Goal: Task Accomplishment & Management: Use online tool/utility

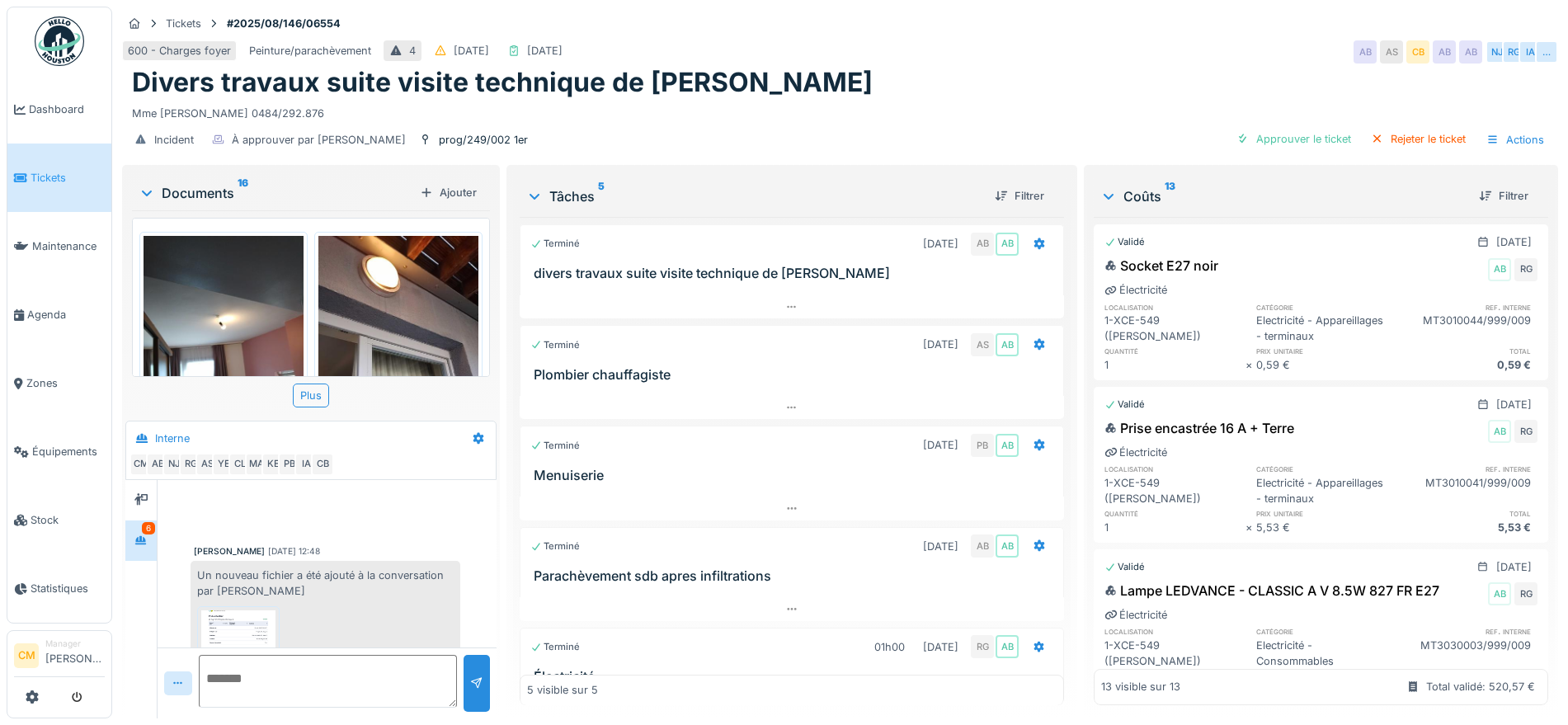
scroll to position [694, 0]
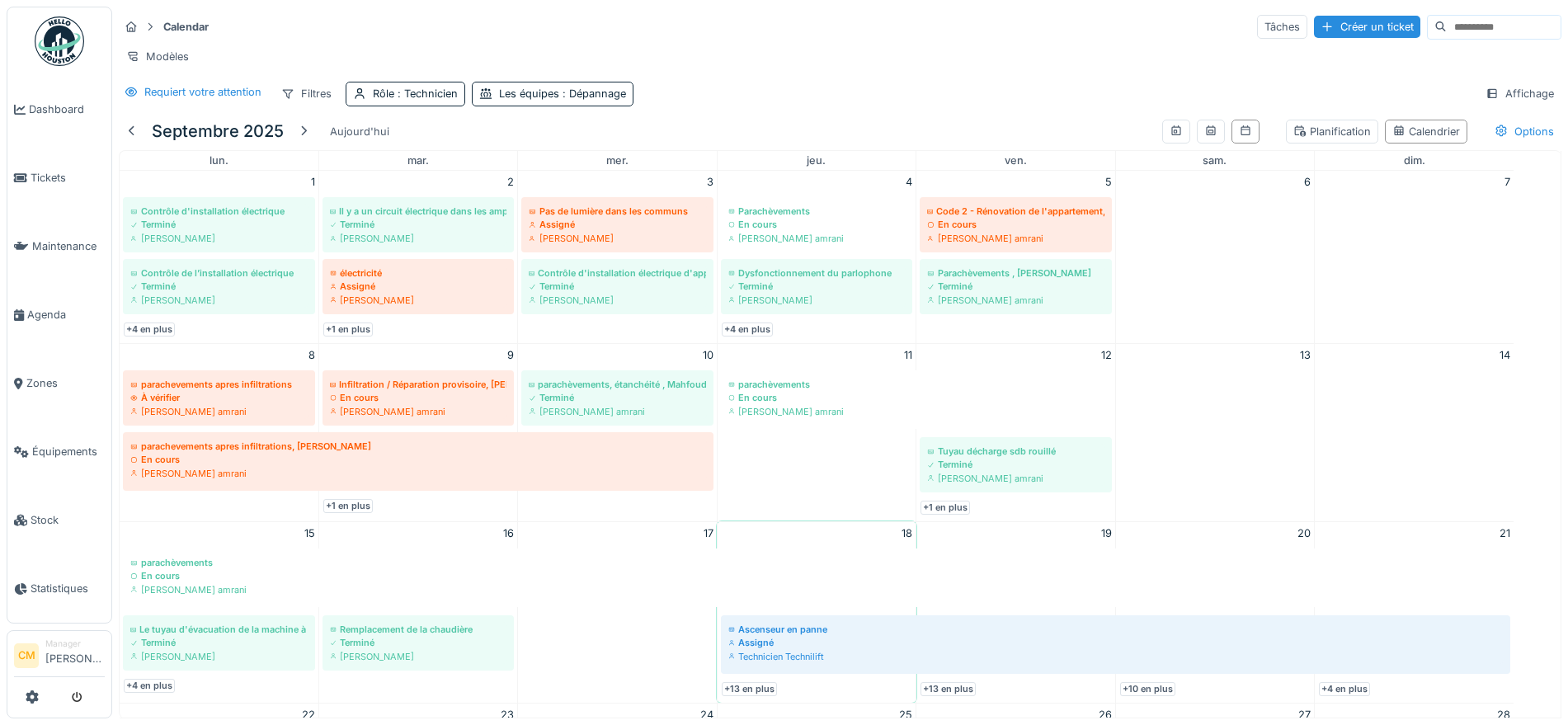
scroll to position [318, 0]
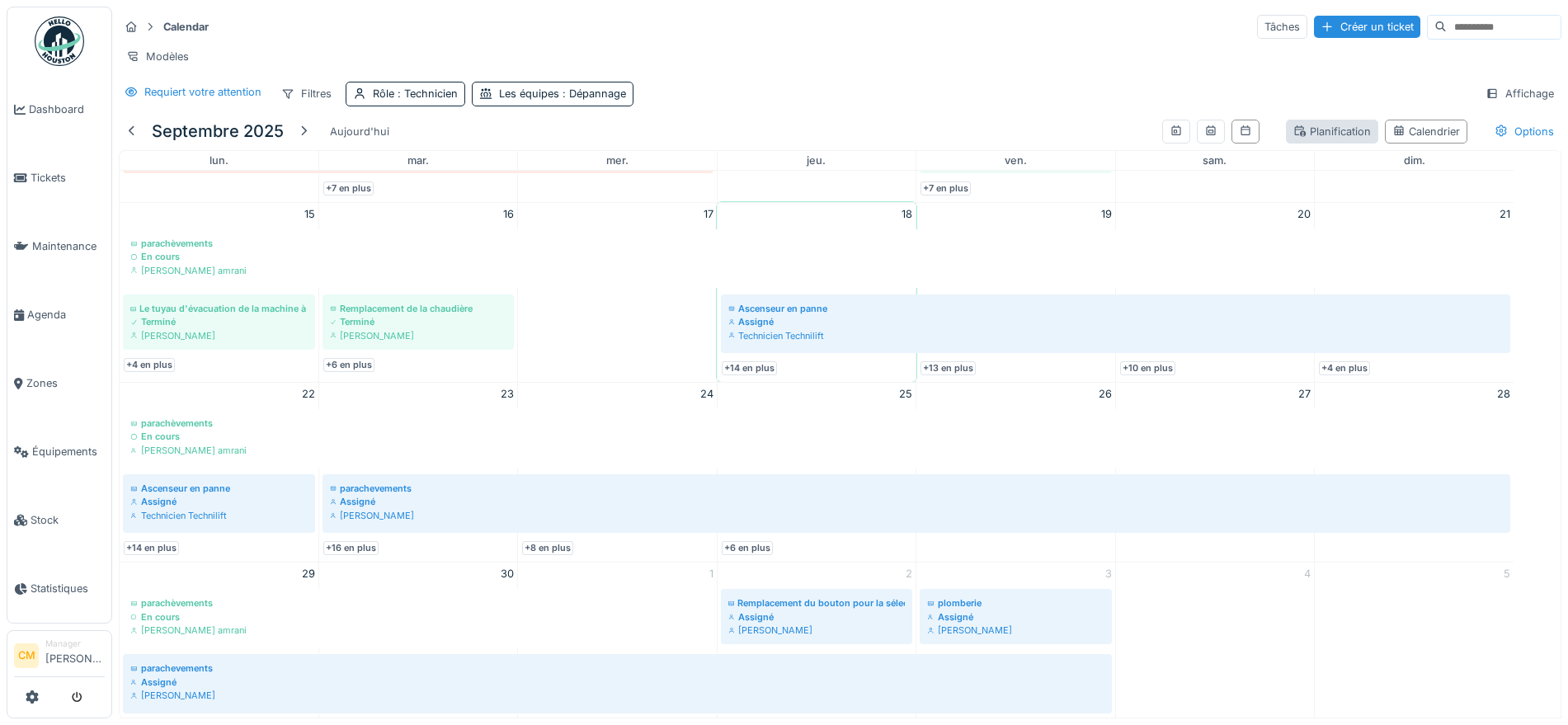
click at [1301, 136] on div "Planification" at bounding box center [1332, 132] width 78 height 16
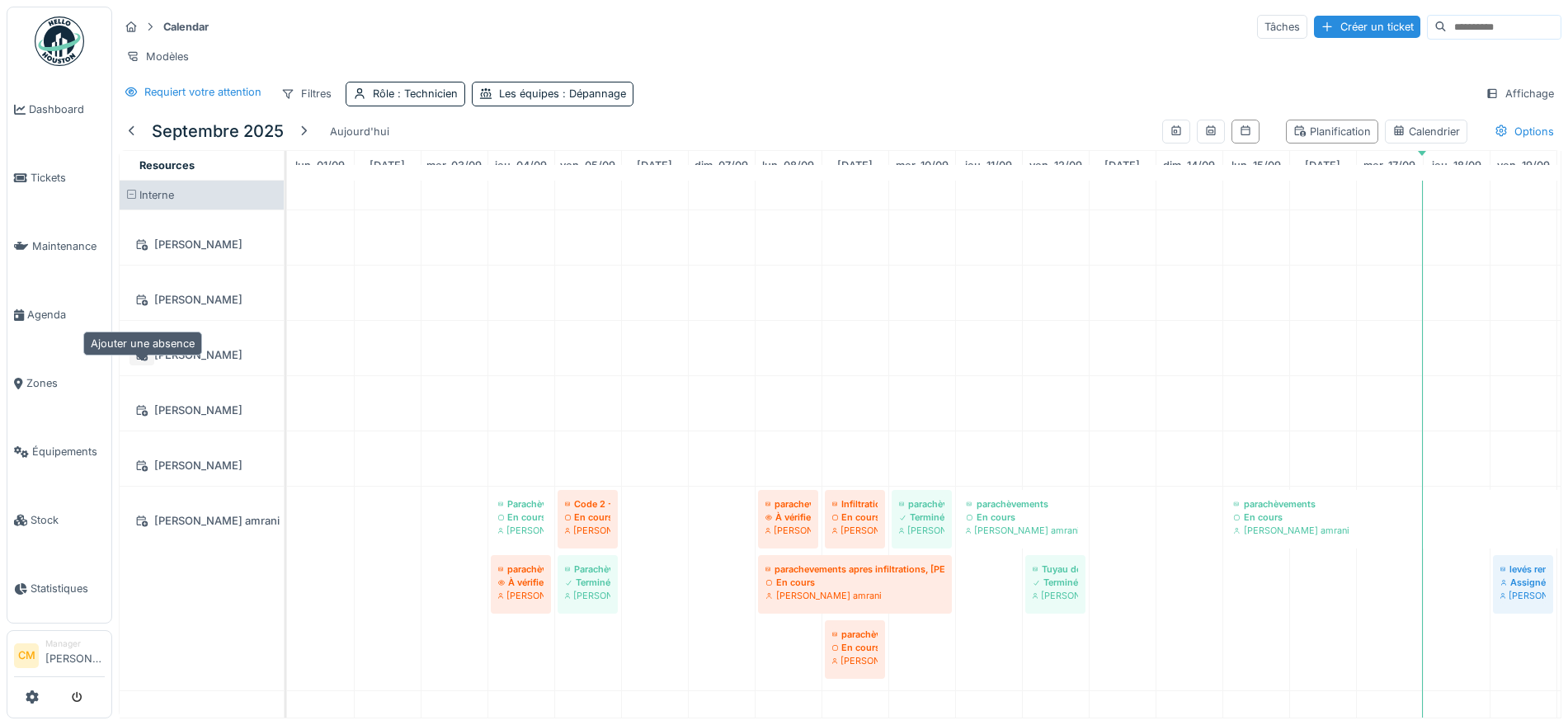
click at [143, 355] on icon at bounding box center [142, 355] width 13 height 11
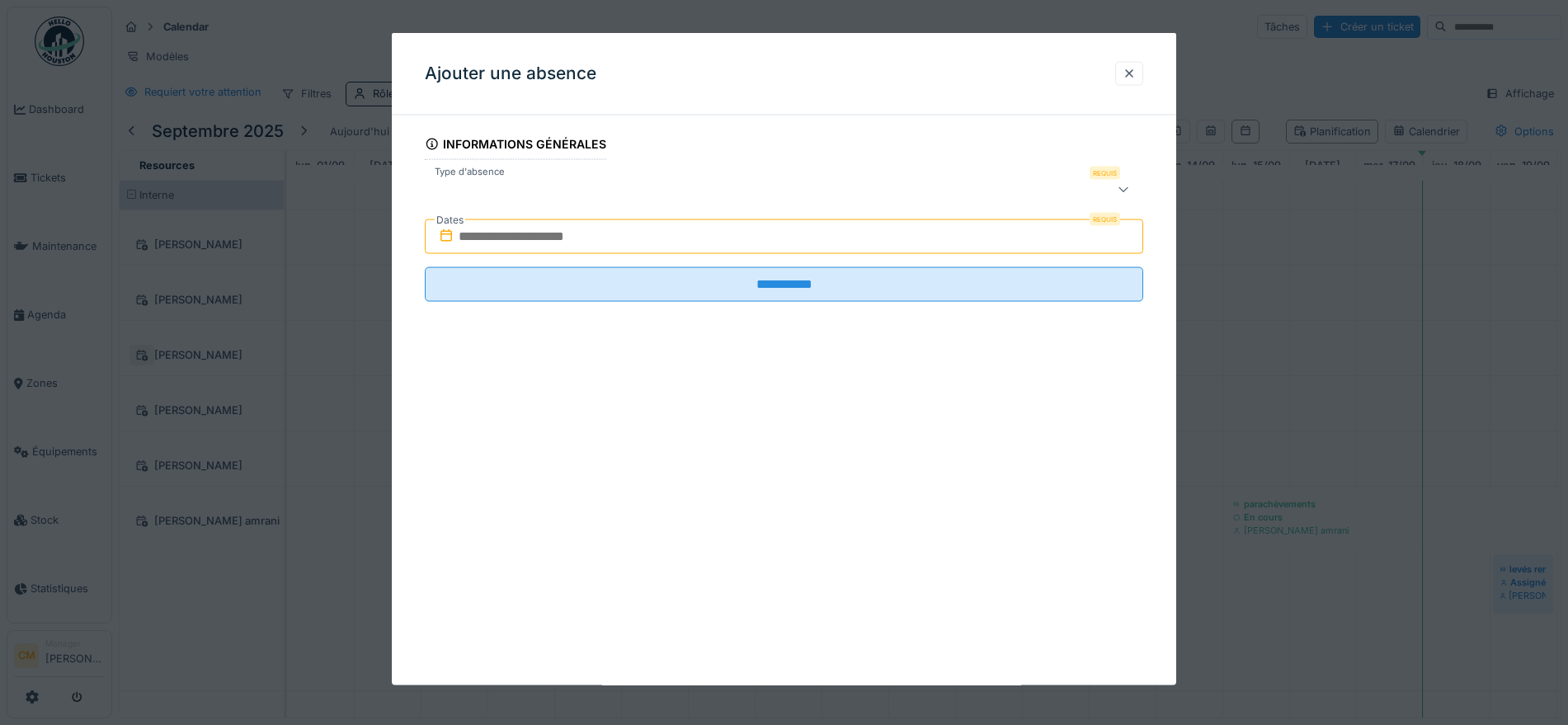
click at [143, 355] on div at bounding box center [784, 362] width 1568 height 725
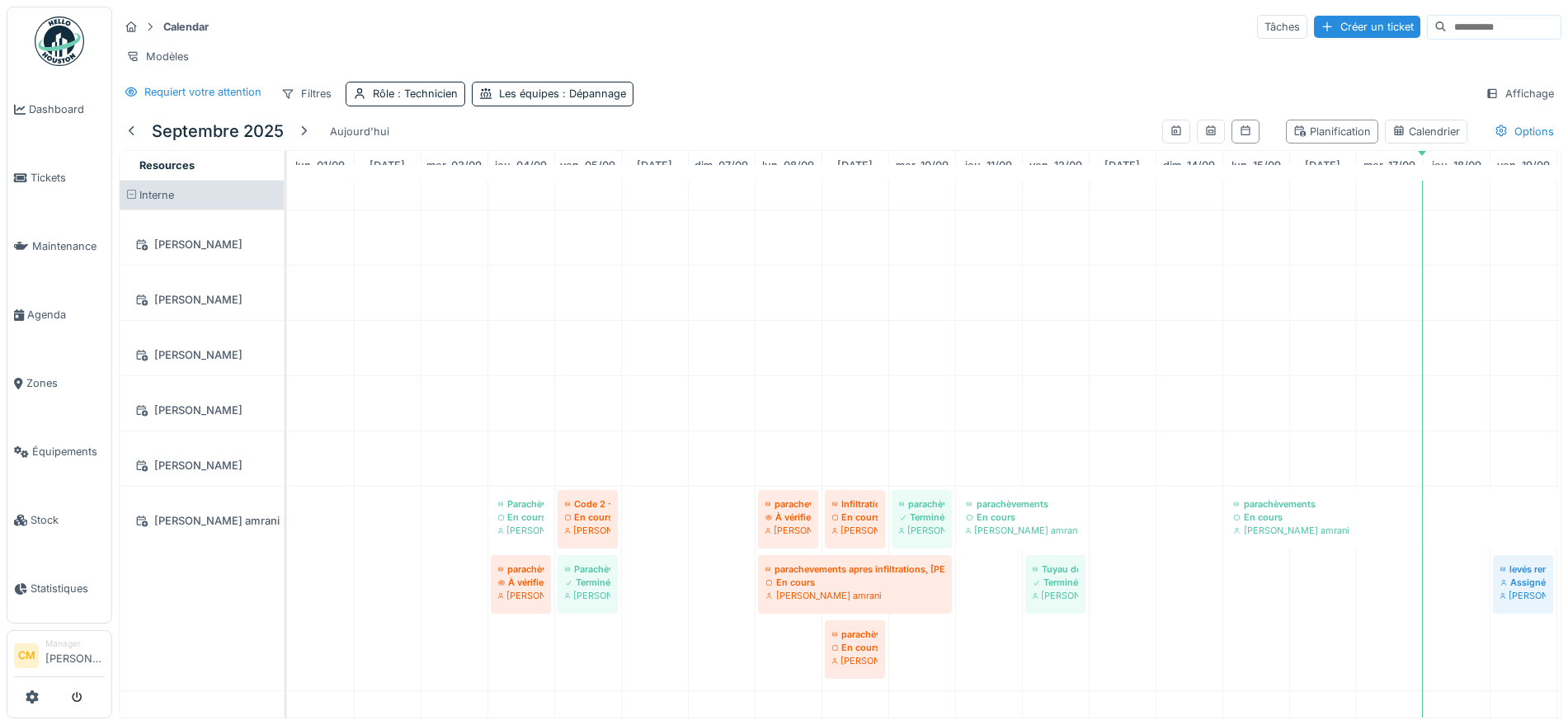
scroll to position [0, 0]
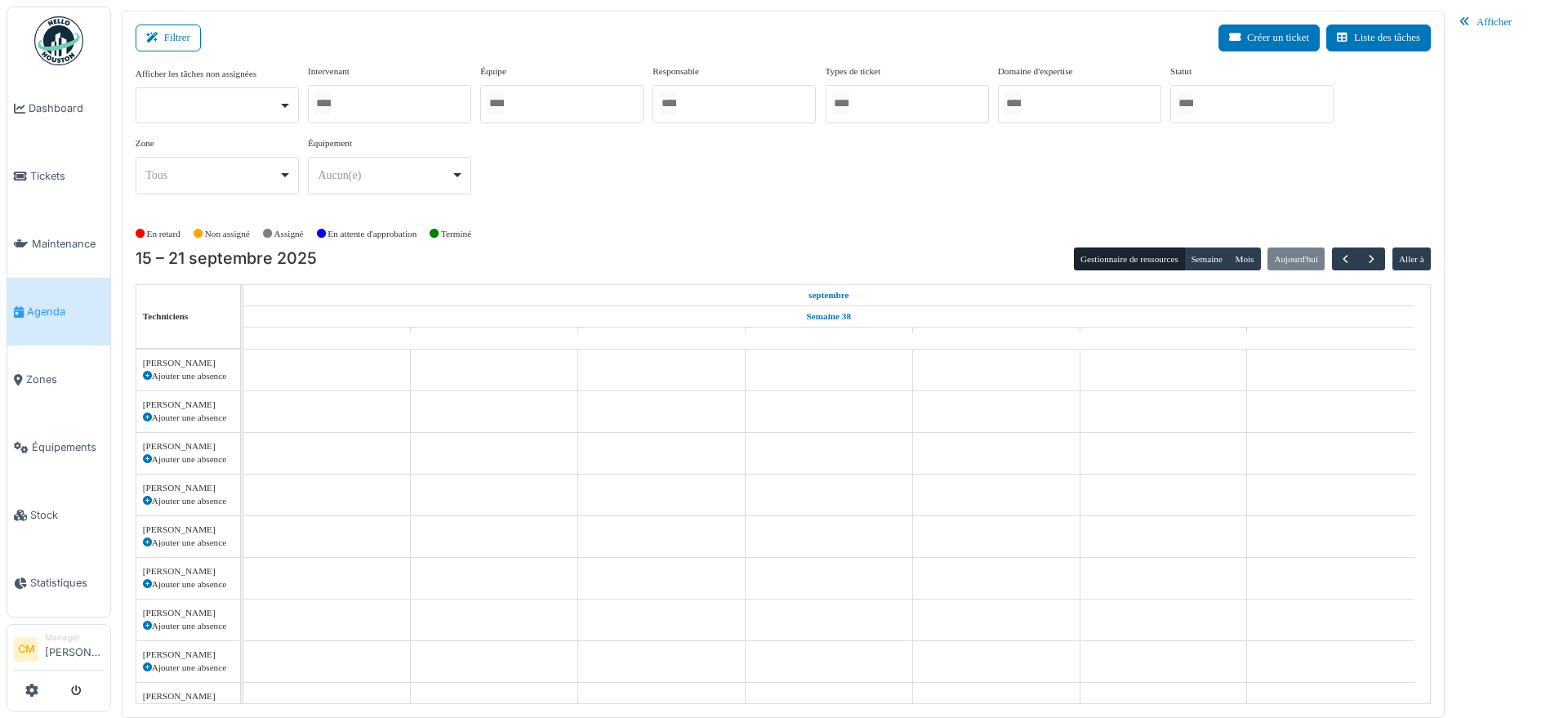
scroll to position [117, 0]
click at [523, 95] on div at bounding box center [562, 103] width 164 height 38
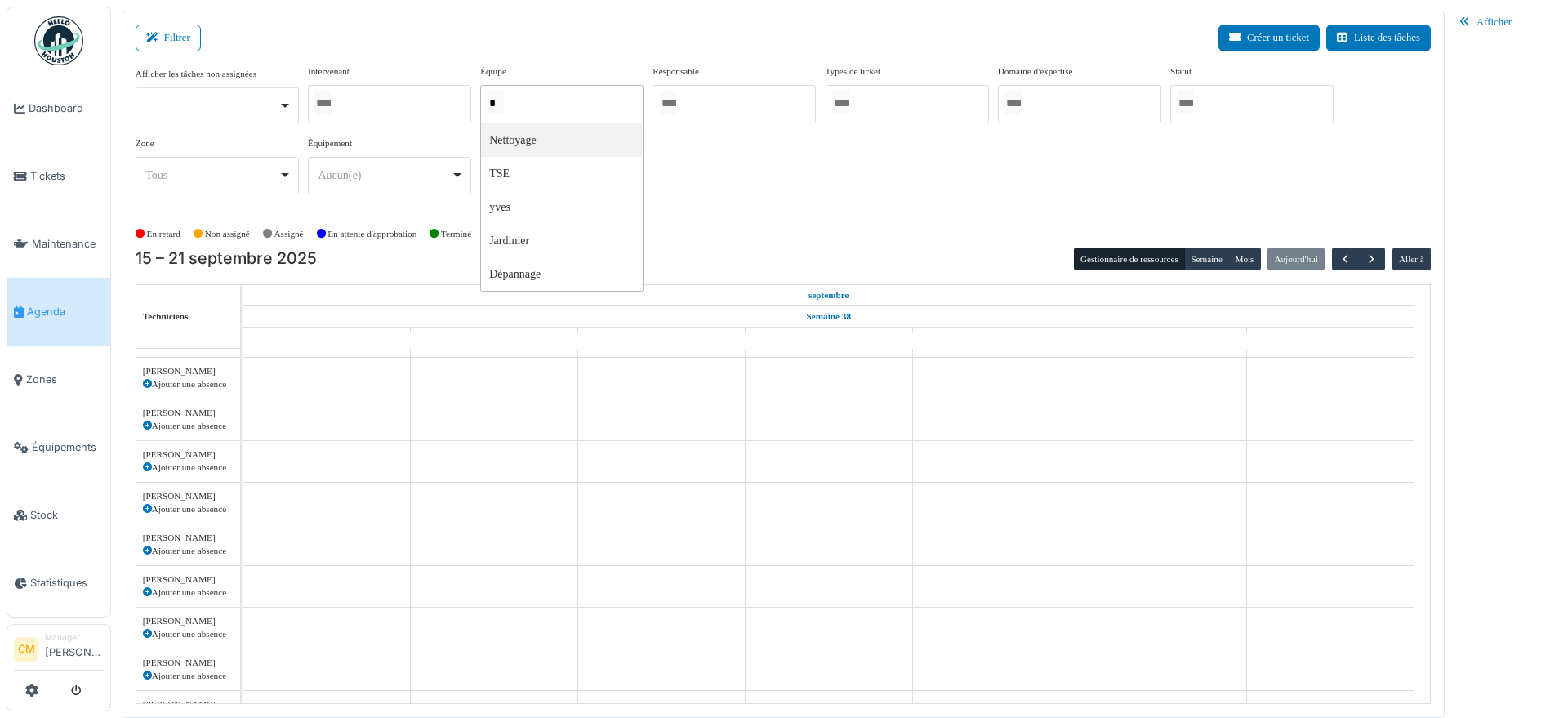
type input "**"
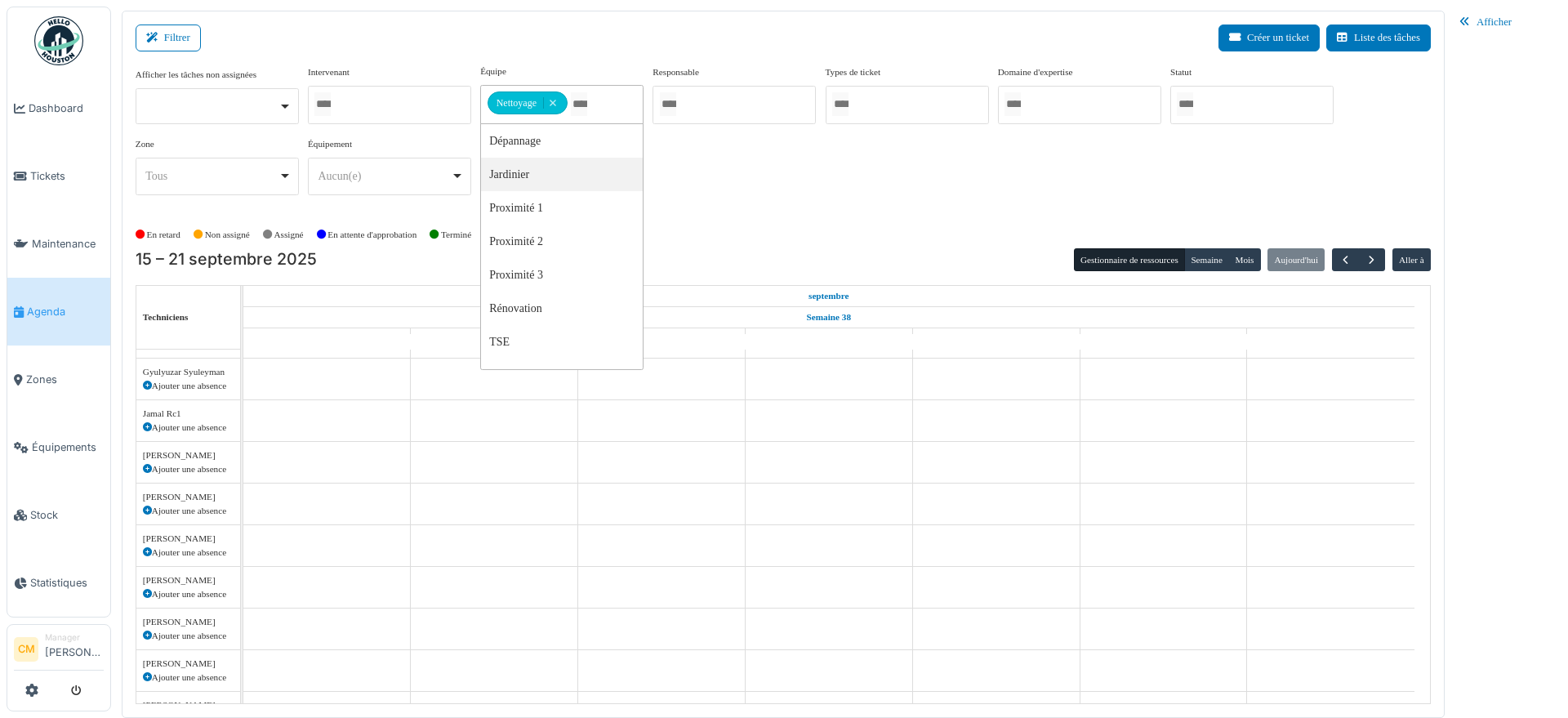
click at [763, 188] on div "Afficher les tâches non assignées Oui Non Intervenant Abdelkader Ouriachi Abdel…" at bounding box center [783, 136] width 1295 height 144
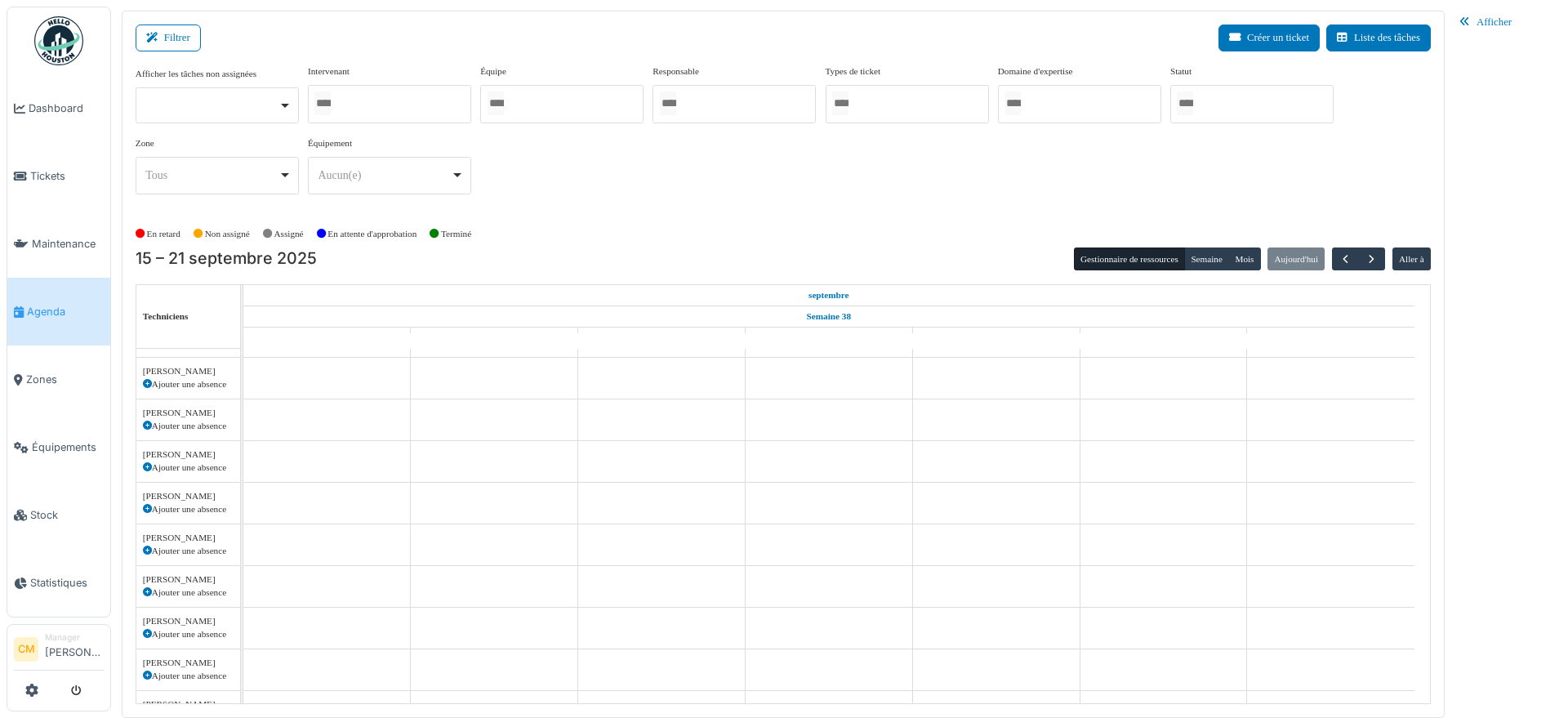
click at [544, 104] on div at bounding box center [562, 103] width 164 height 38
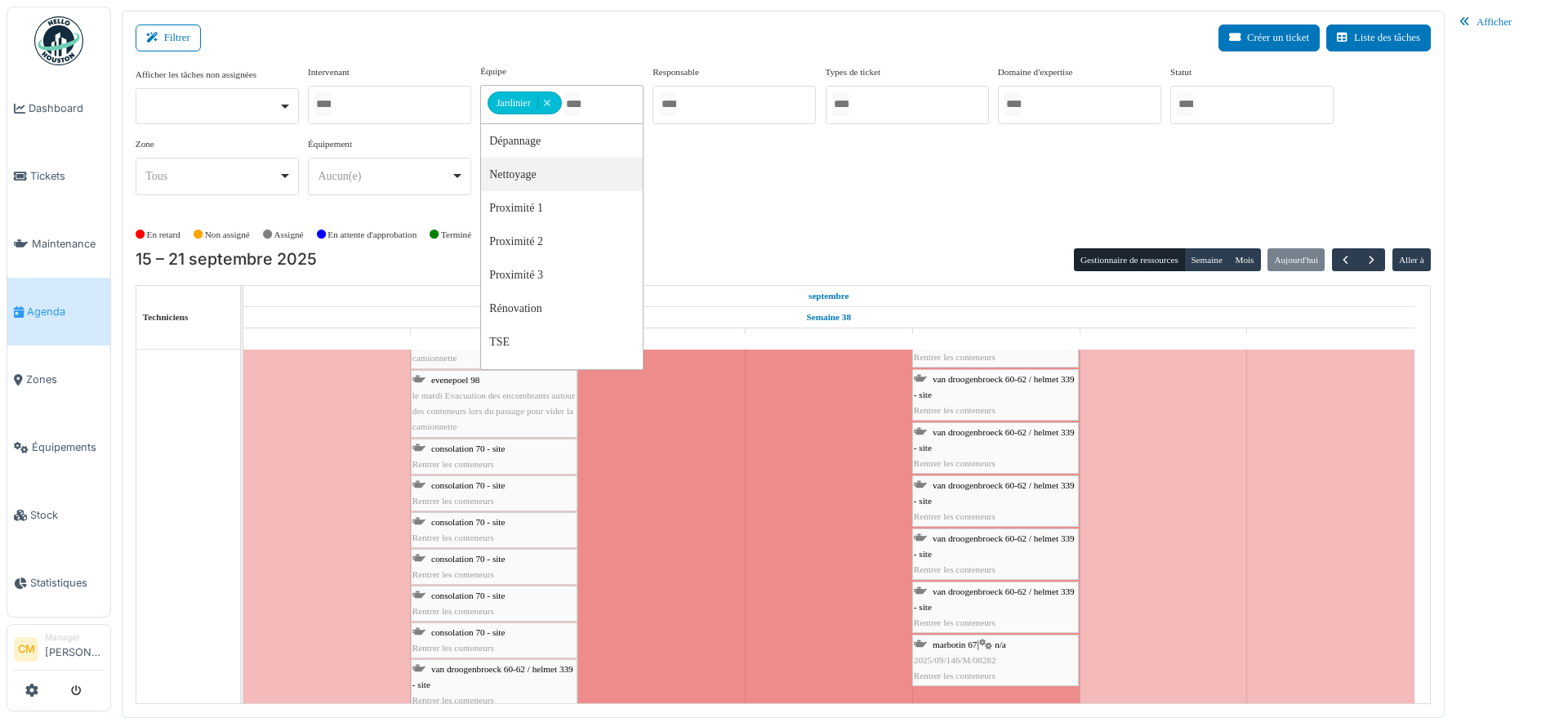
scroll to position [1532, 0]
click at [448, 501] on span "Rentrer les conteneurs" at bounding box center [454, 501] width 82 height 10
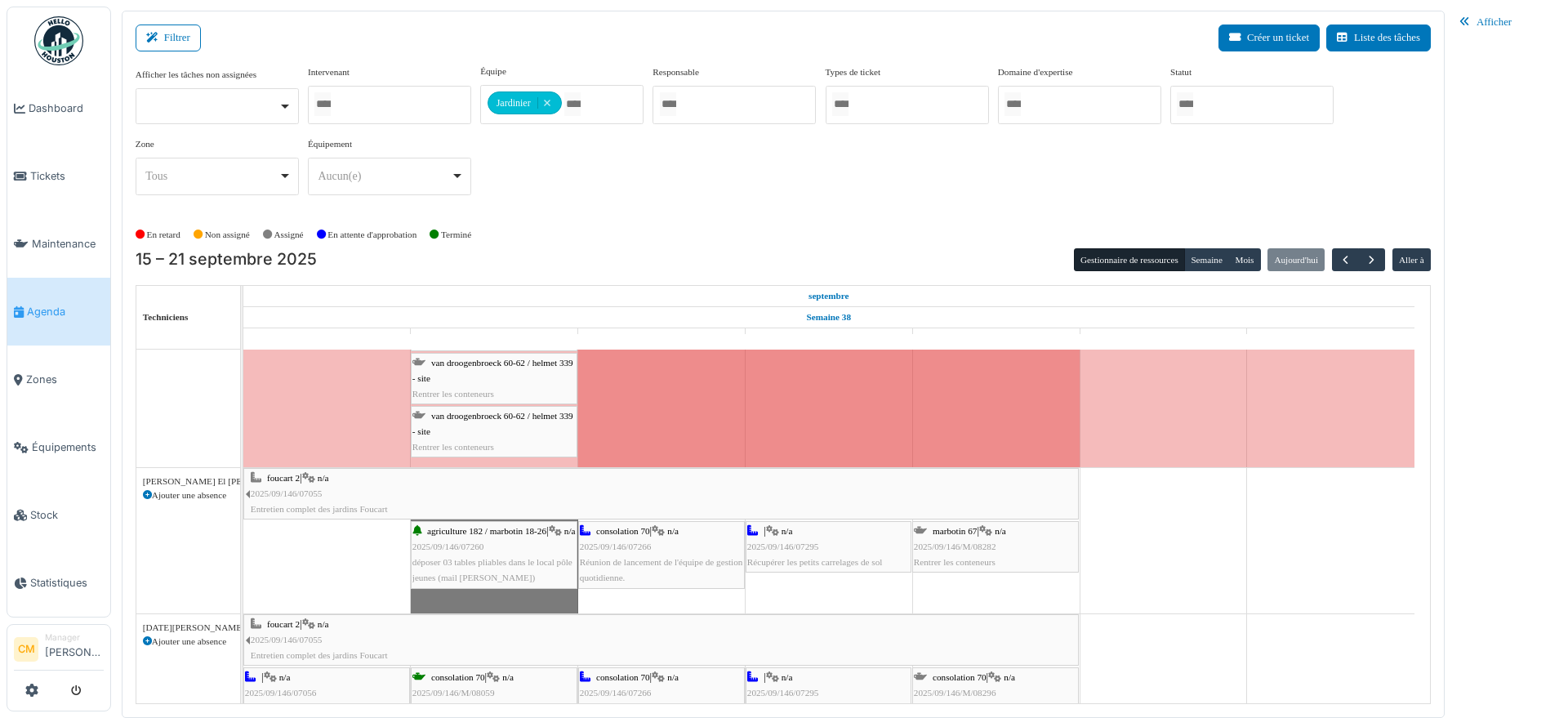
scroll to position [0, 0]
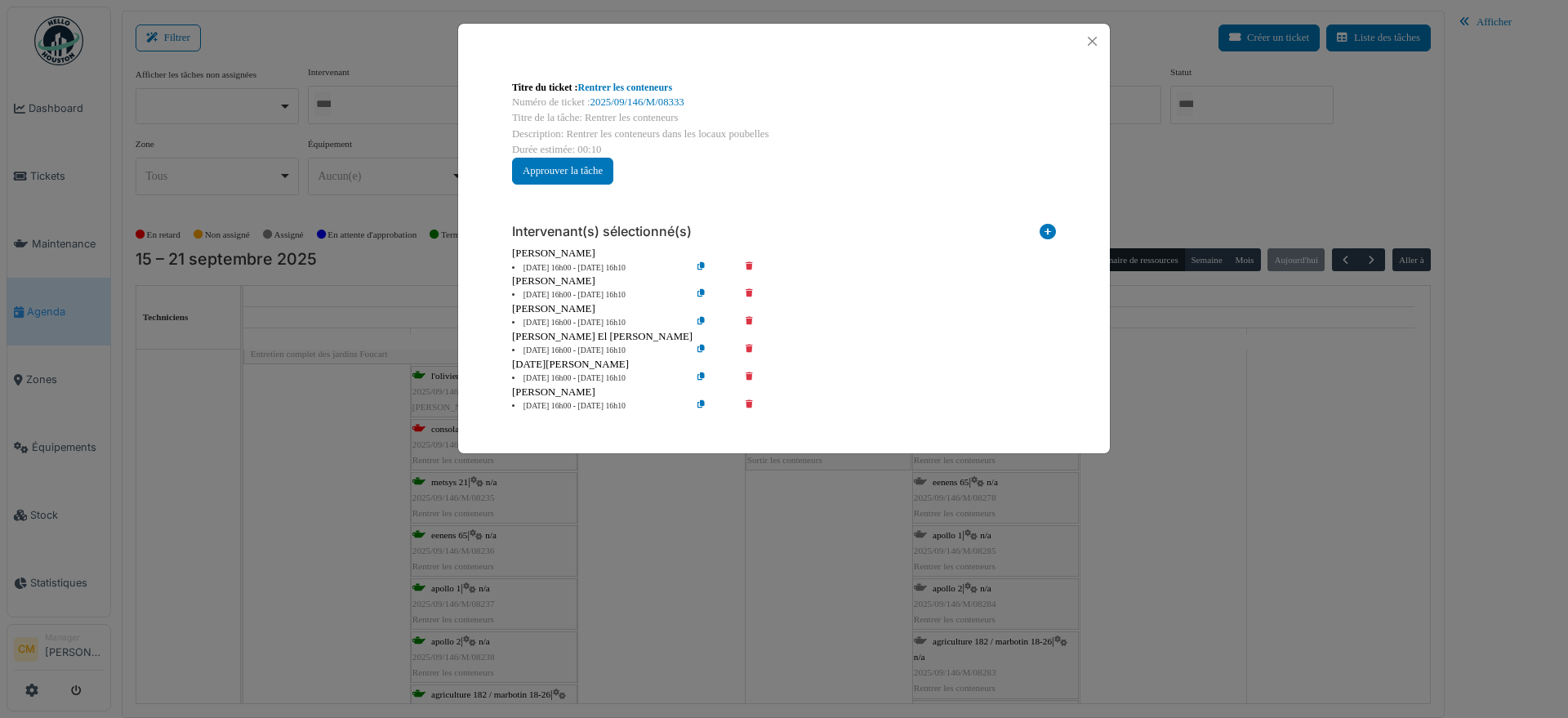
click at [453, 626] on div "Titre du ticket : Rentrer les conteneurs Numéro de ticket : 2025/09/146/M/08333…" at bounding box center [784, 359] width 1568 height 718
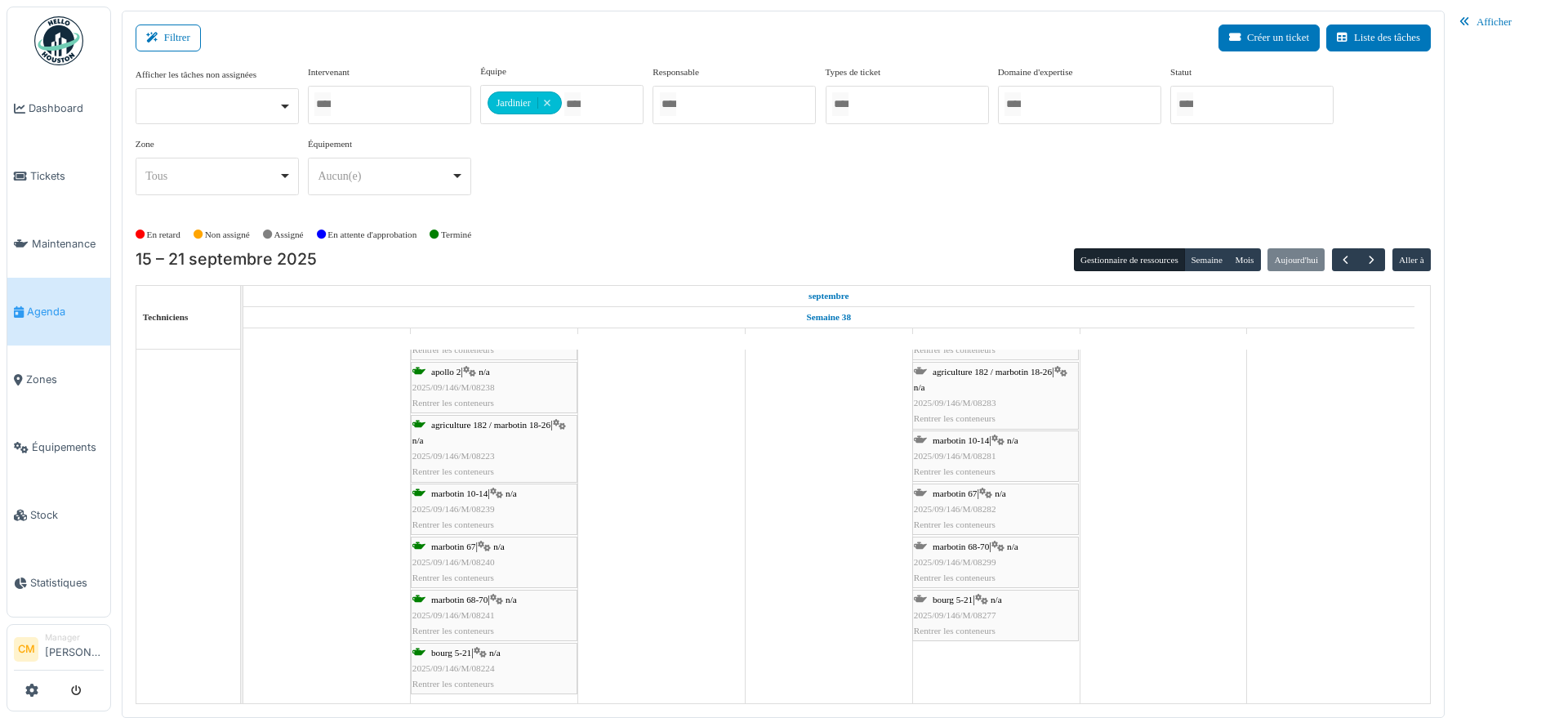
click at [457, 665] on span "2025/09/146/M/08224" at bounding box center [454, 668] width 83 height 10
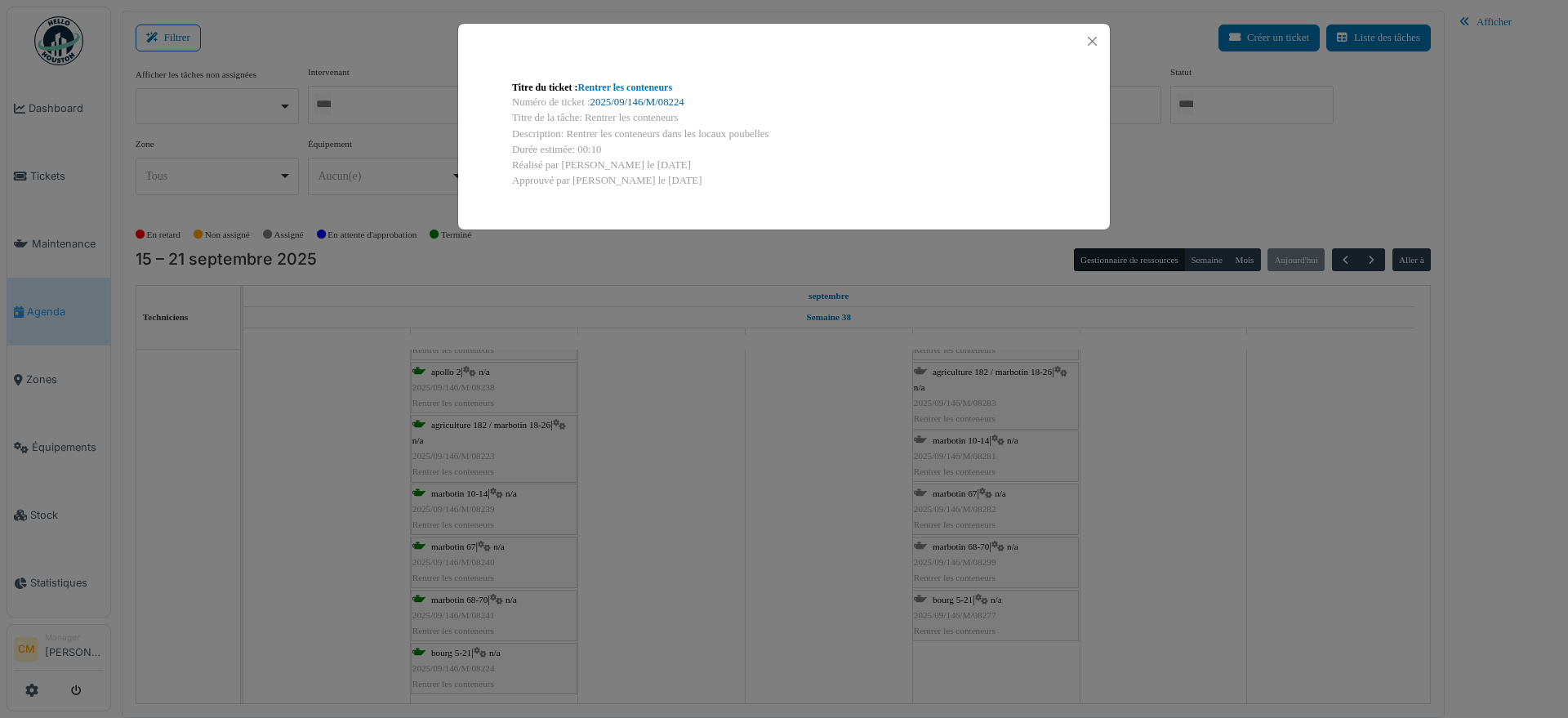
click at [629, 101] on link "2025/09/146/M/08224" at bounding box center [637, 102] width 93 height 12
click at [1089, 40] on button "Close" at bounding box center [1092, 41] width 22 height 22
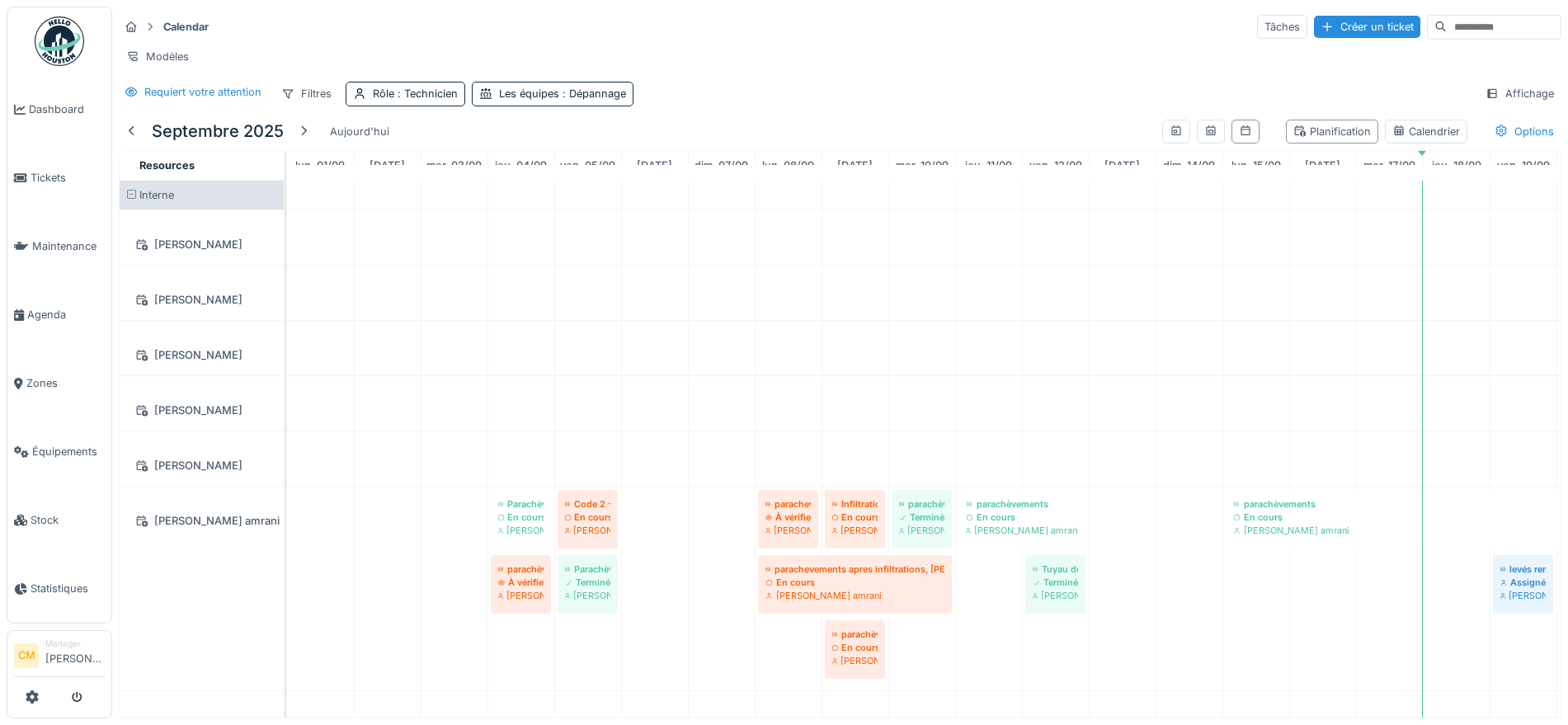
scroll to position [103, 0]
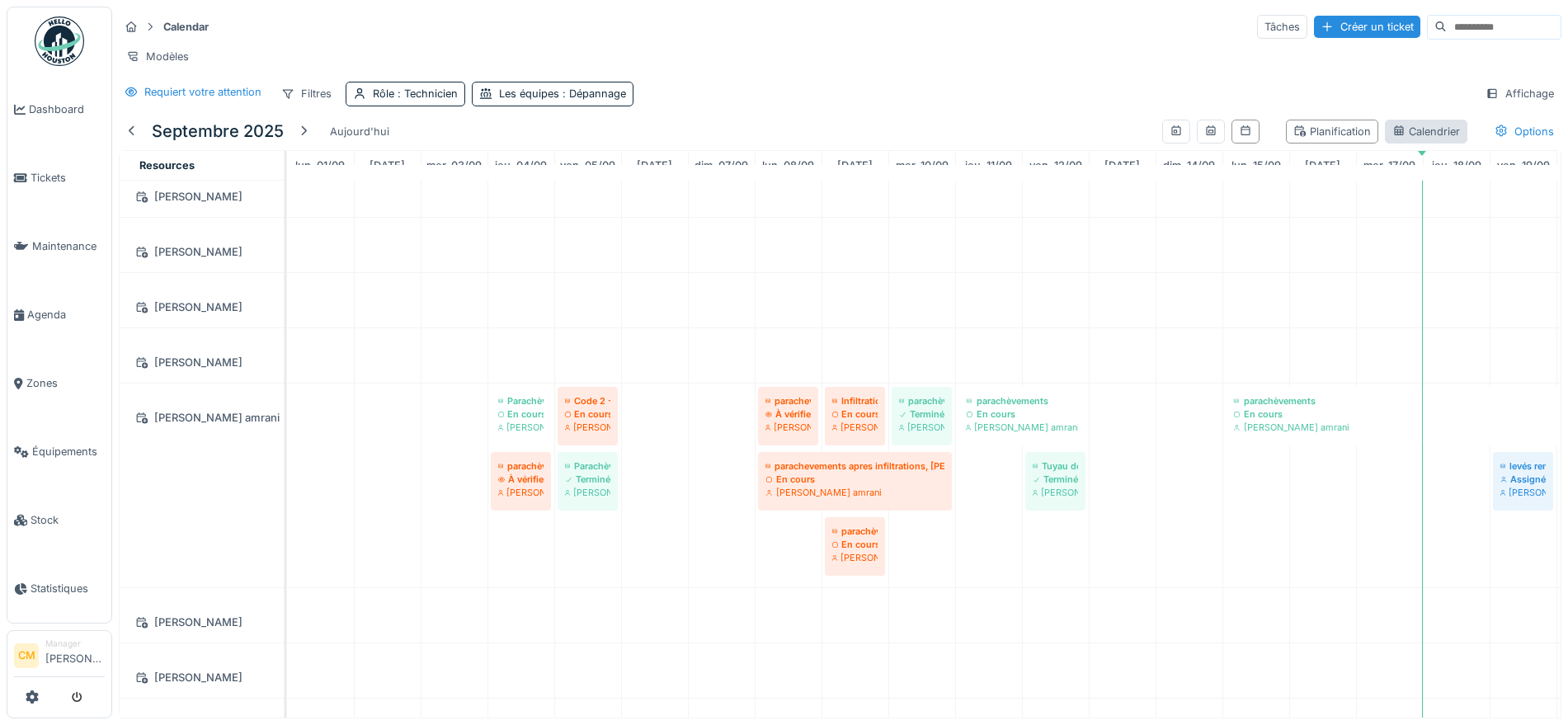
click at [1393, 140] on div "Calendrier" at bounding box center [1426, 132] width 68 height 16
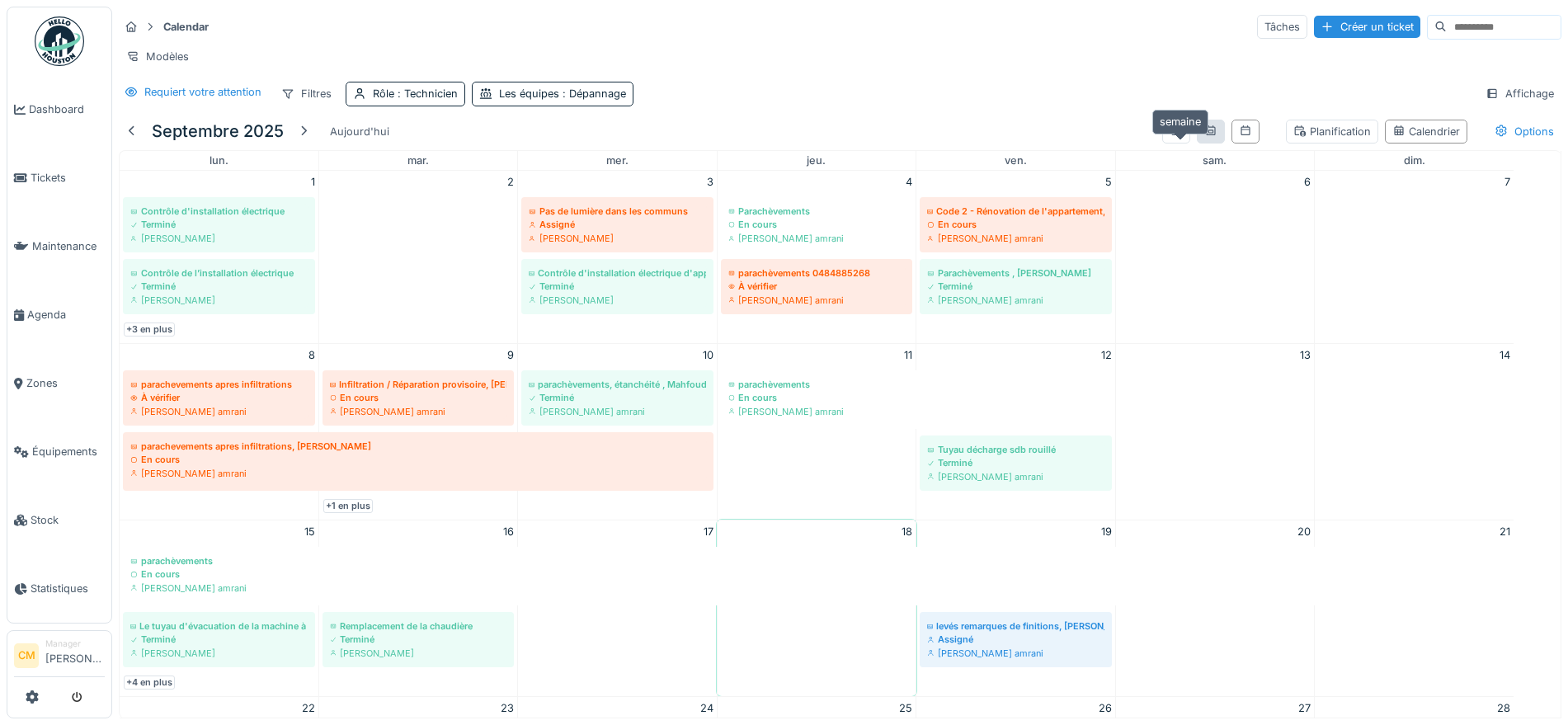
click at [1205, 136] on icon at bounding box center [1211, 130] width 13 height 11
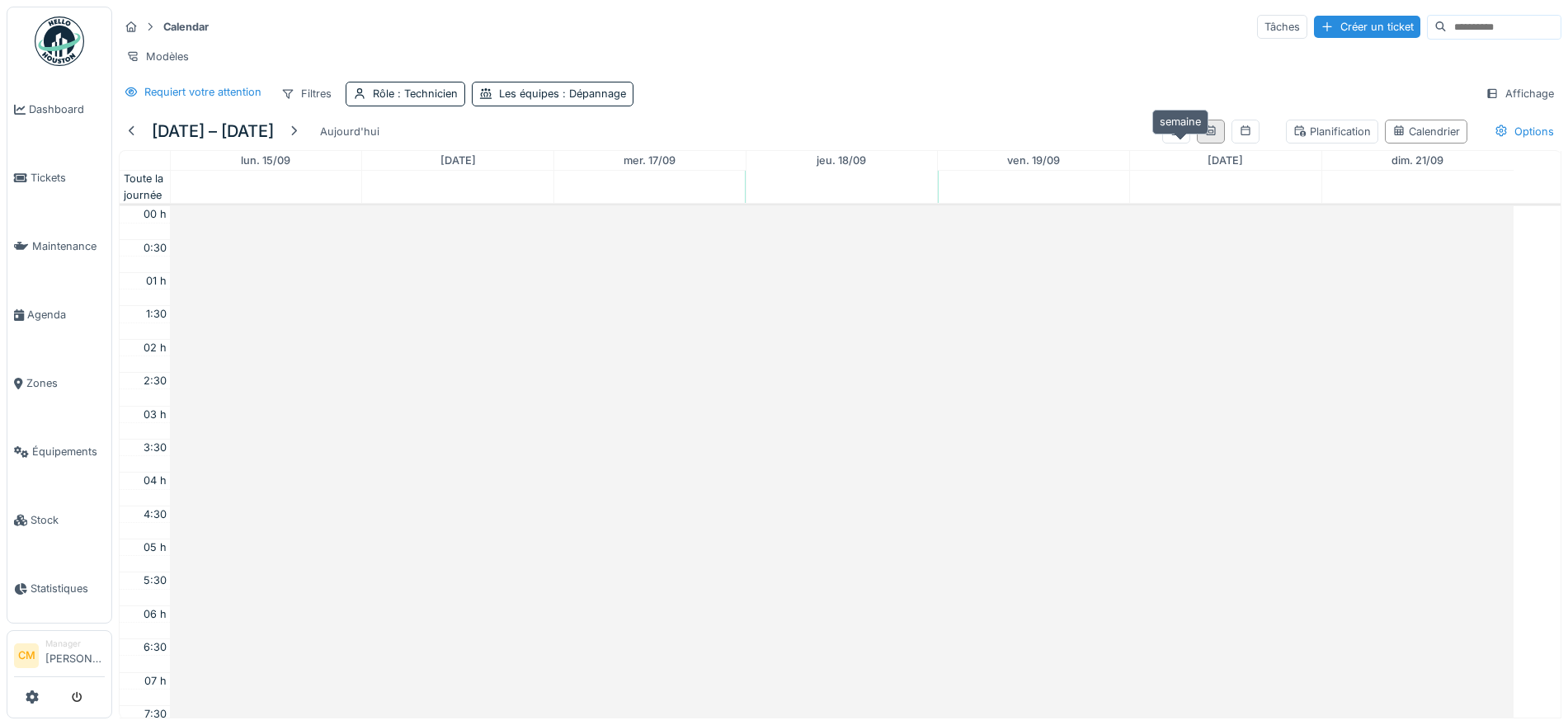
scroll to position [400, 0]
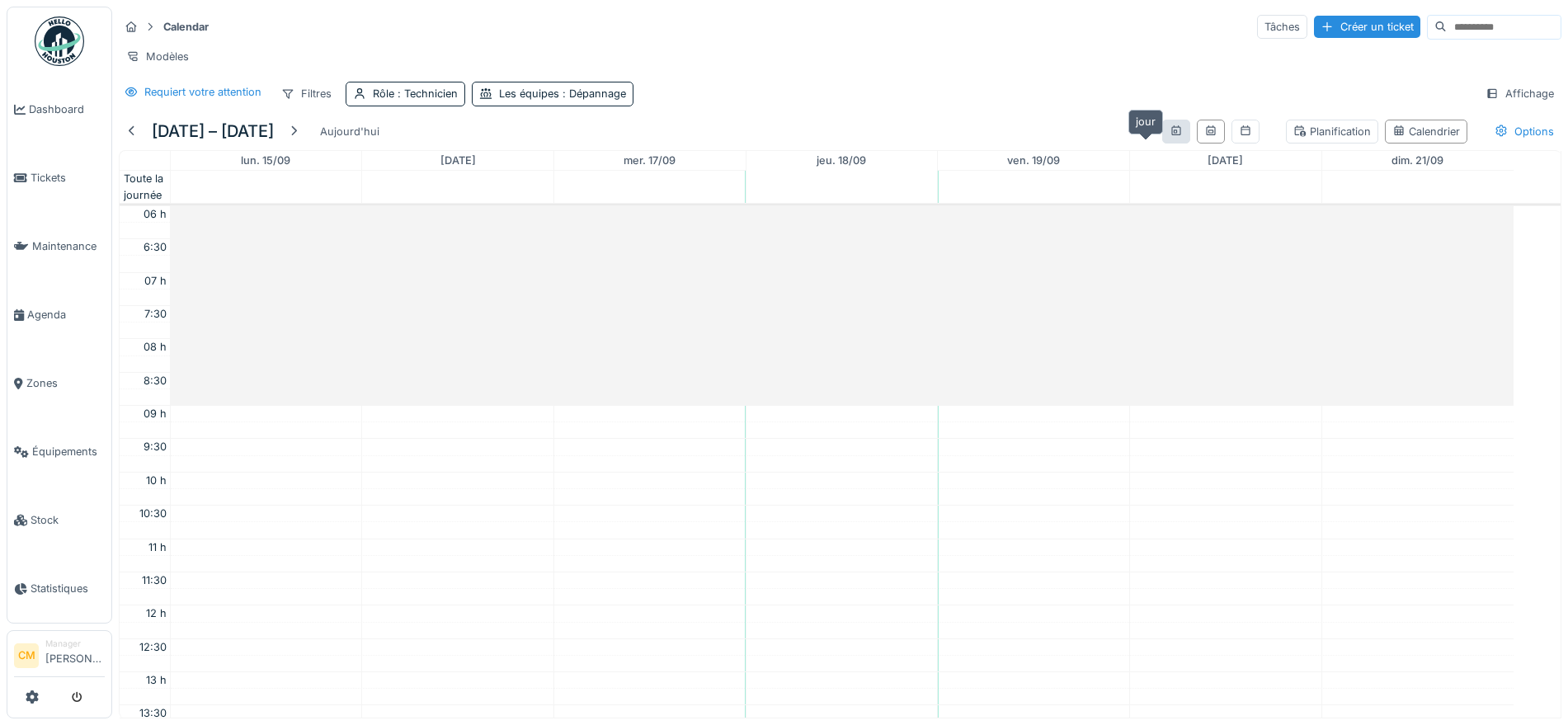
click at [1172, 136] on icon at bounding box center [1176, 130] width 9 height 10
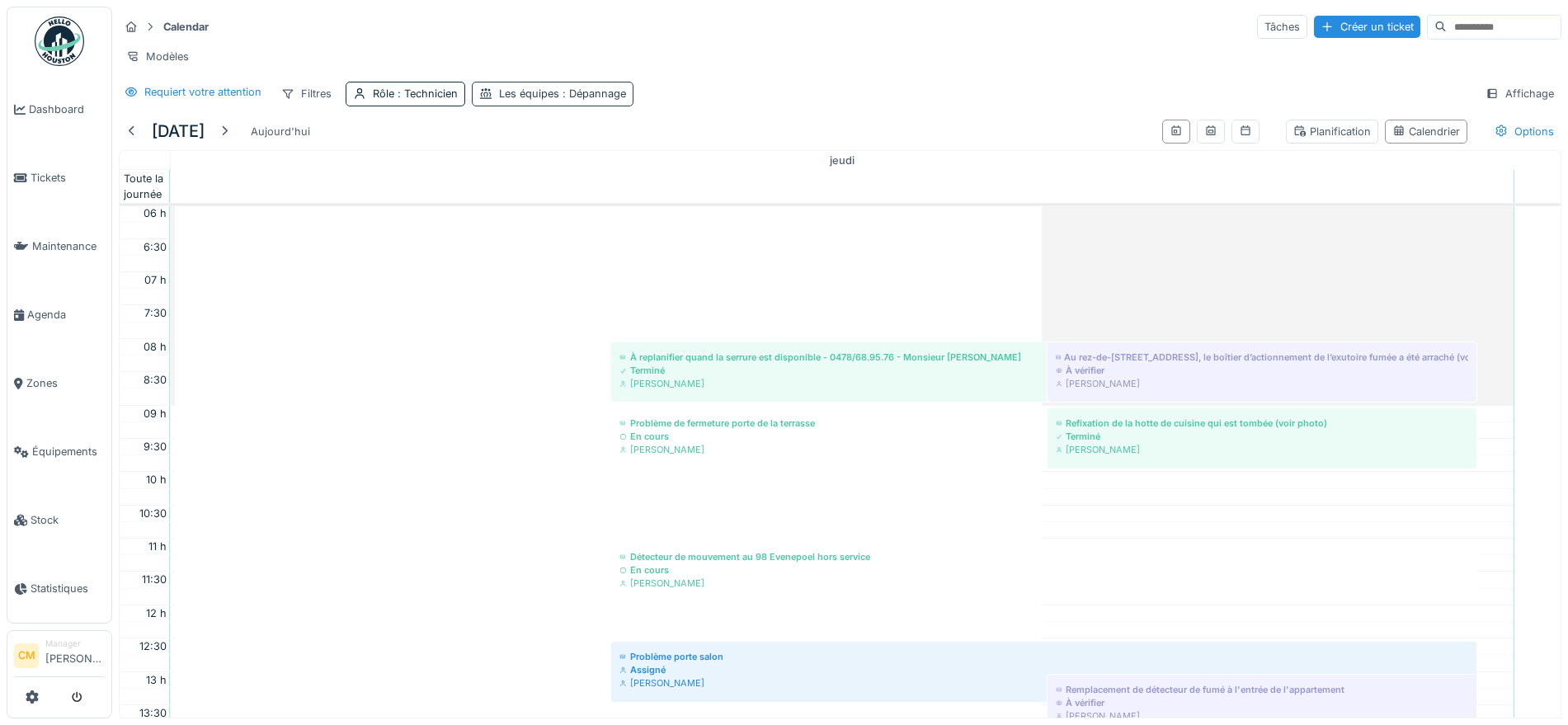
click at [527, 101] on div "Les équipes : Dépannage" at bounding box center [562, 93] width 127 height 16
click at [565, 99] on span ": Dépannage" at bounding box center [593, 93] width 67 height 13
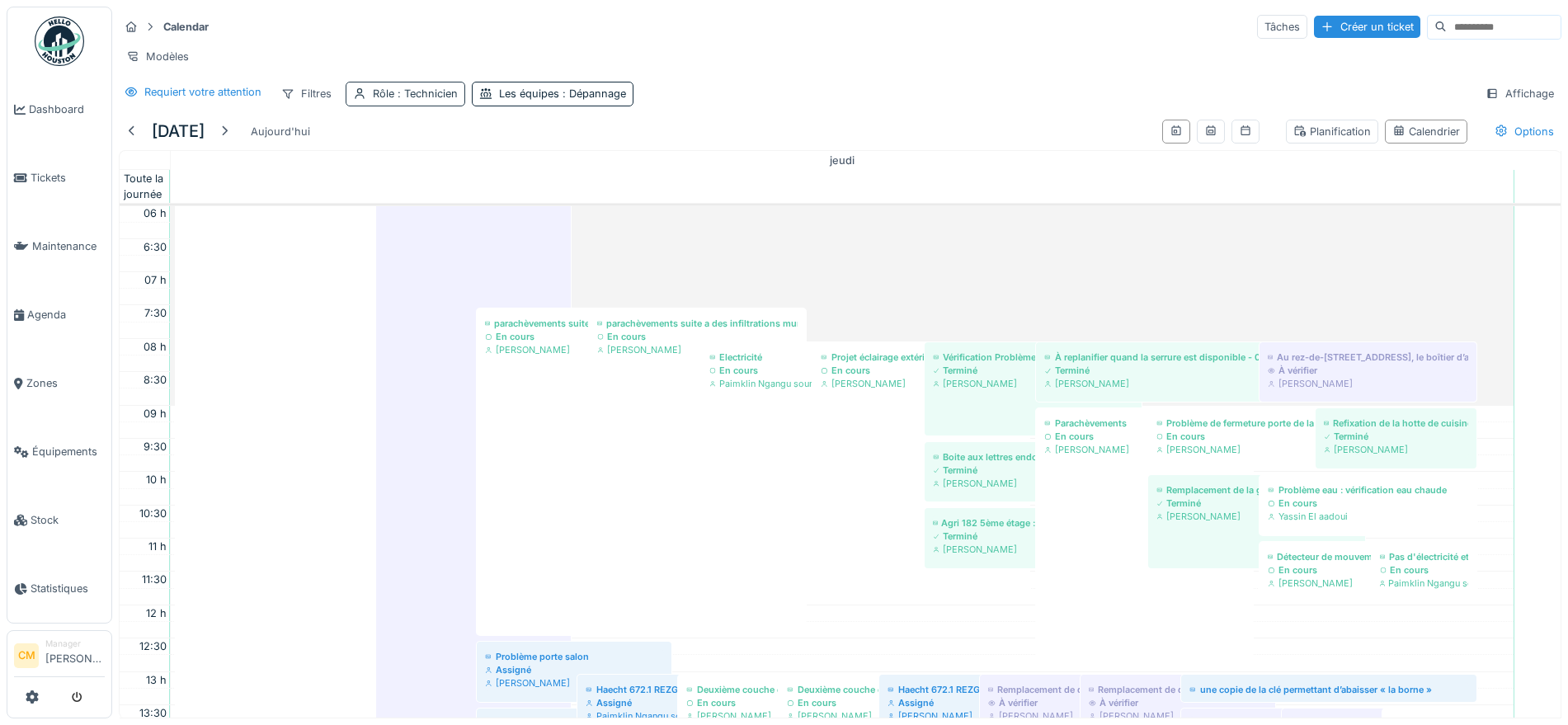
click at [406, 99] on span ": Technicien" at bounding box center [426, 93] width 64 height 13
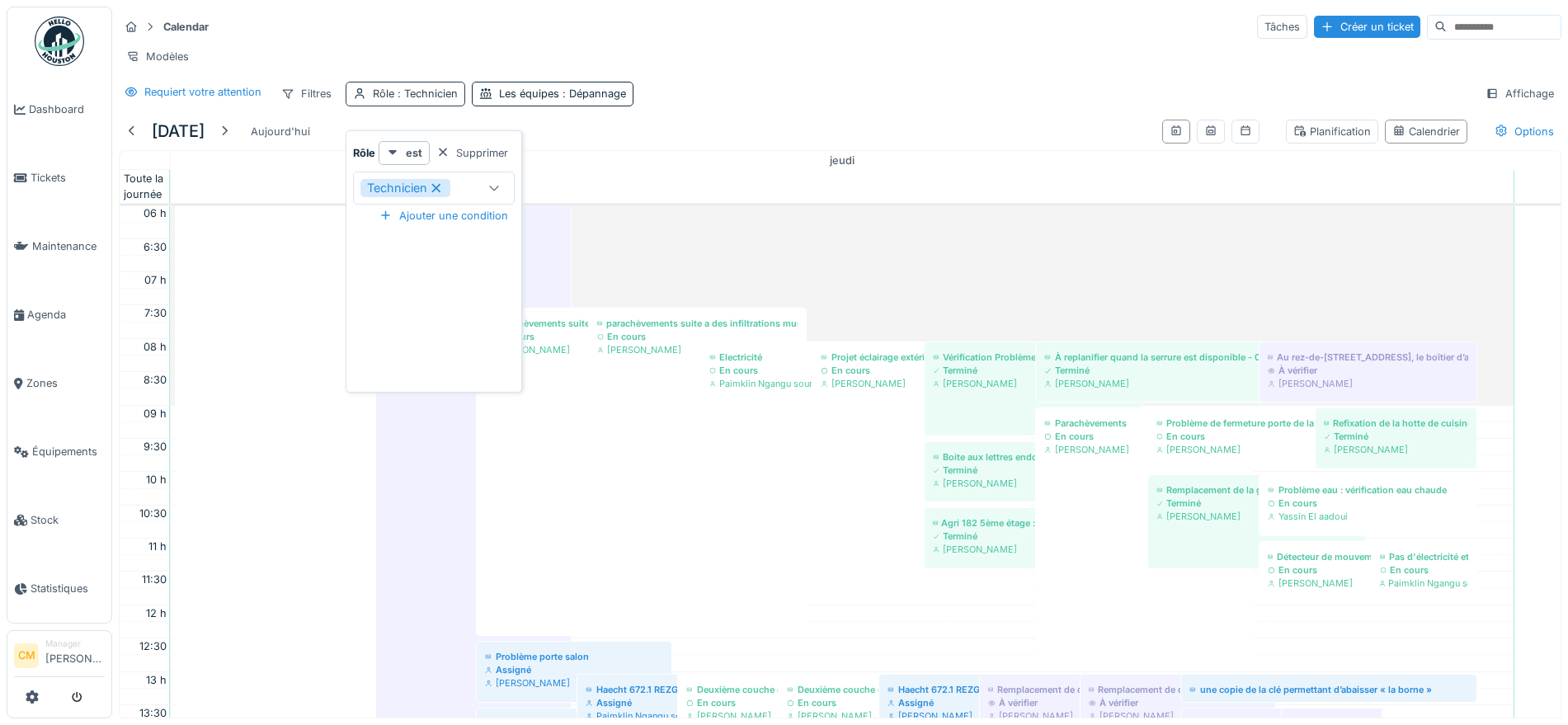
click at [406, 99] on span ": Technicien" at bounding box center [426, 93] width 64 height 13
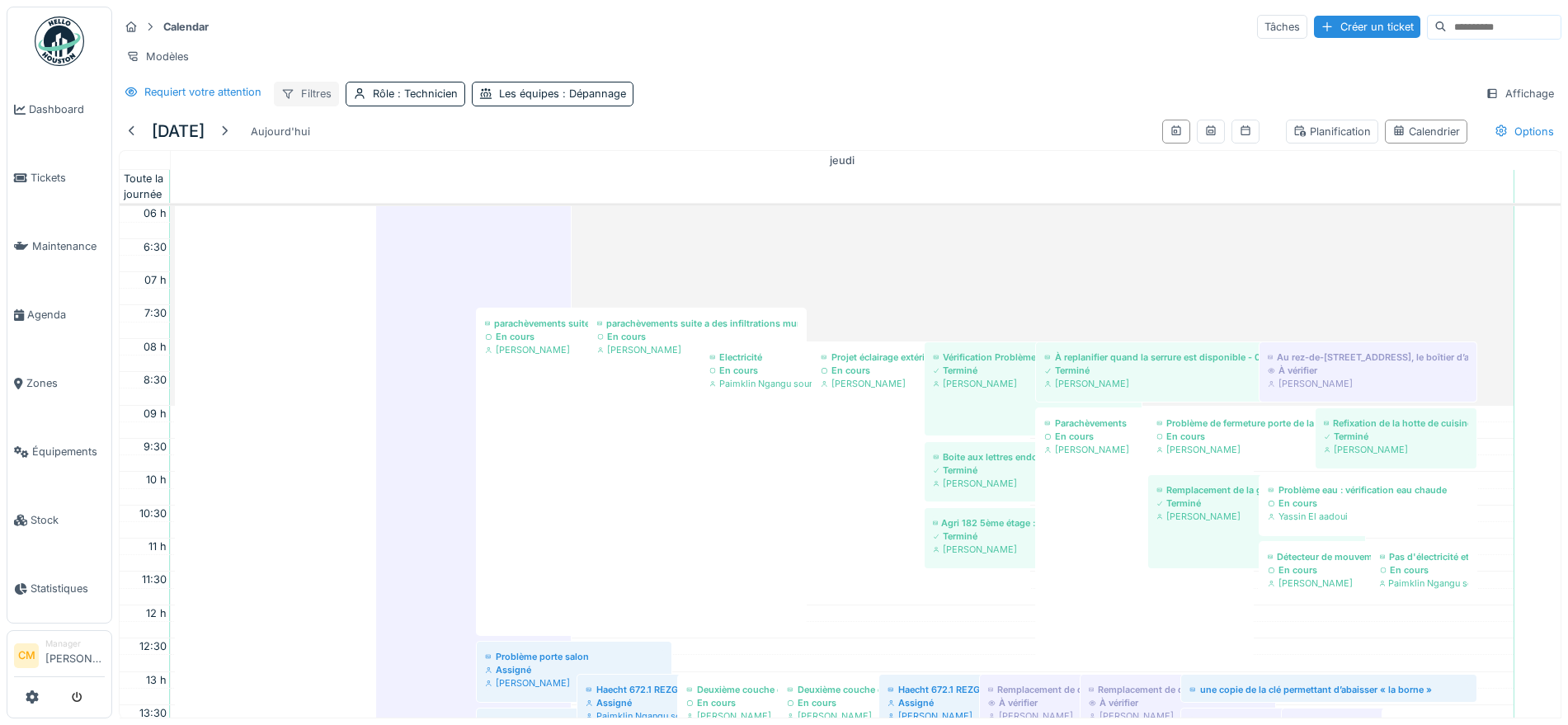
click at [315, 105] on div "Filtres" at bounding box center [306, 93] width 65 height 24
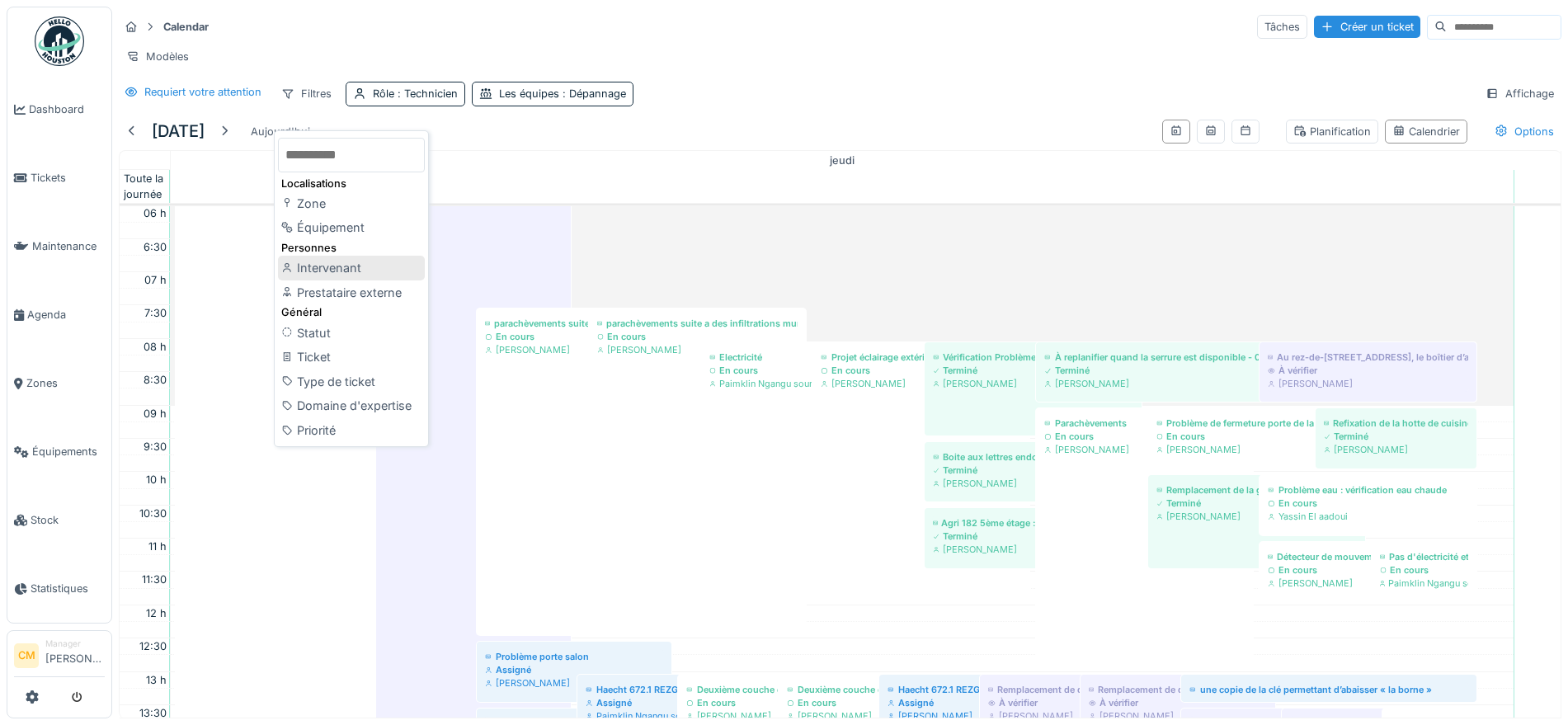
click at [350, 269] on div "Intervenant" at bounding box center [351, 268] width 147 height 25
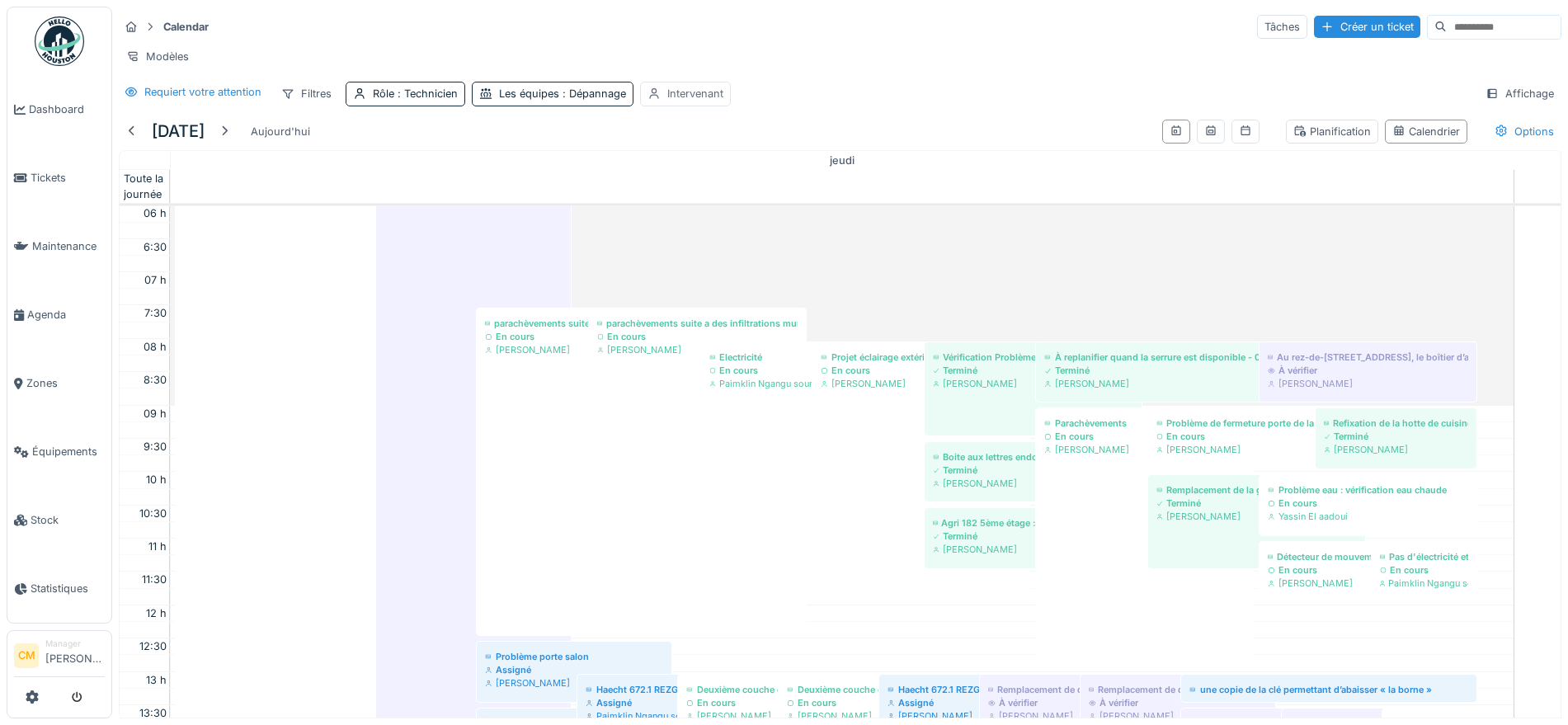
click at [688, 101] on div "Intervenant" at bounding box center [695, 93] width 56 height 16
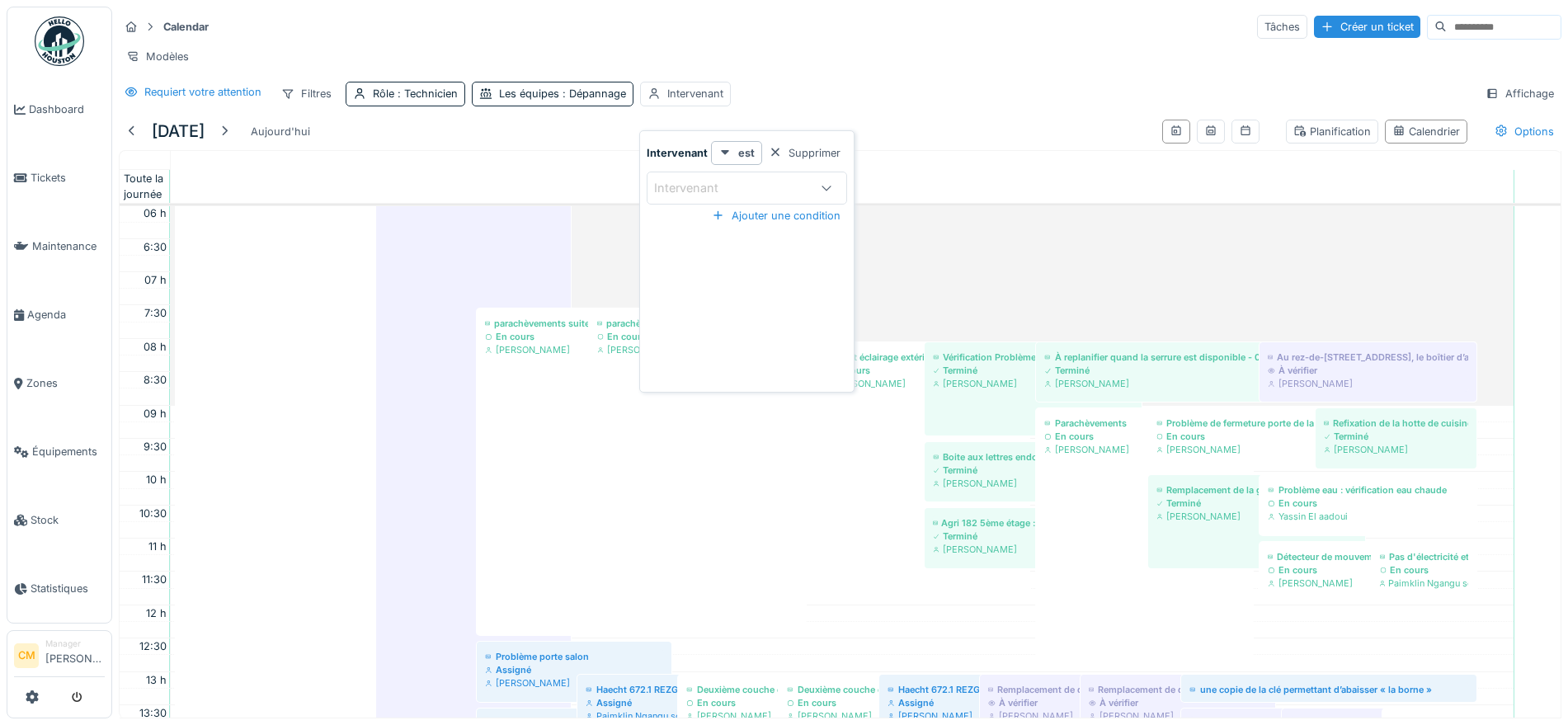
click at [749, 185] on div "Intervenant" at bounding box center [731, 188] width 154 height 18
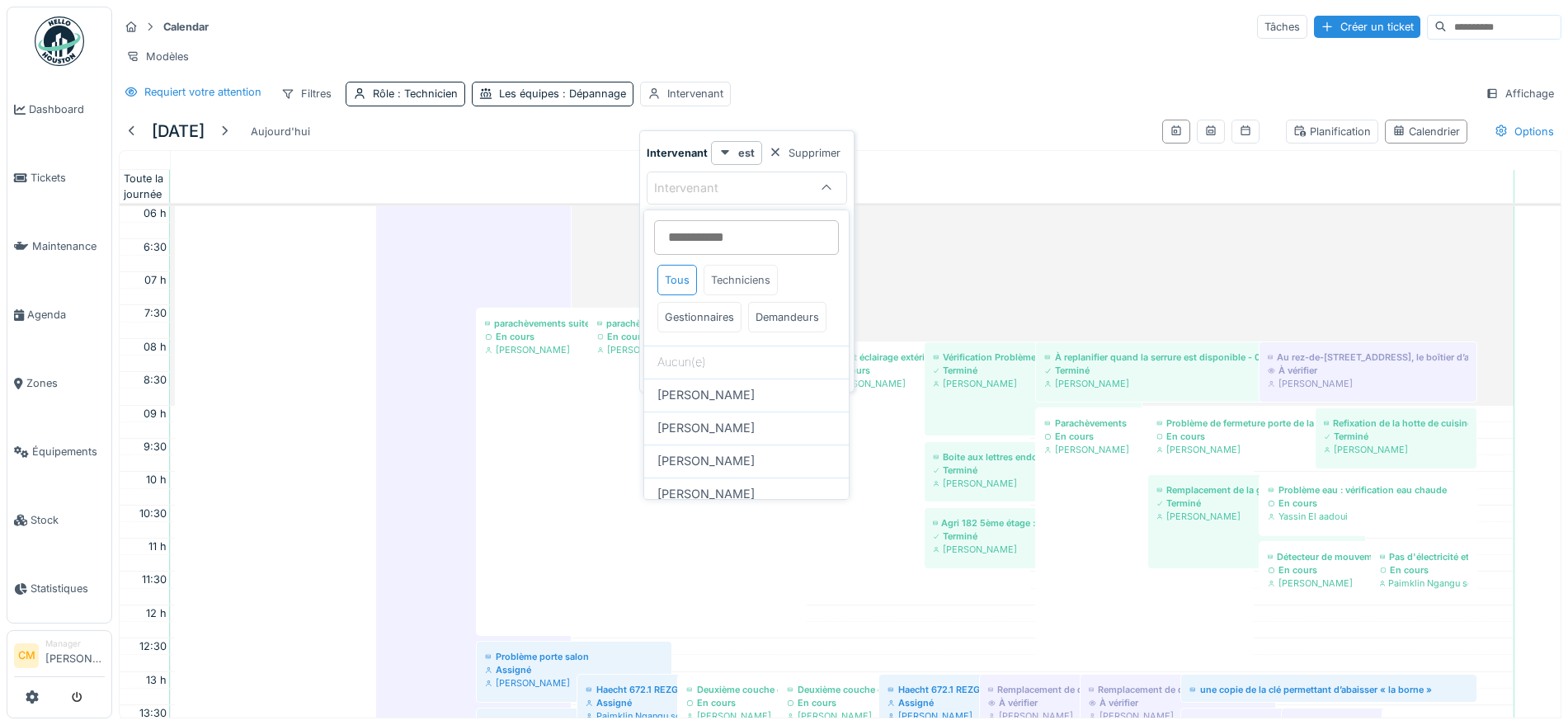
click at [751, 274] on div "Techniciens" at bounding box center [740, 279] width 74 height 30
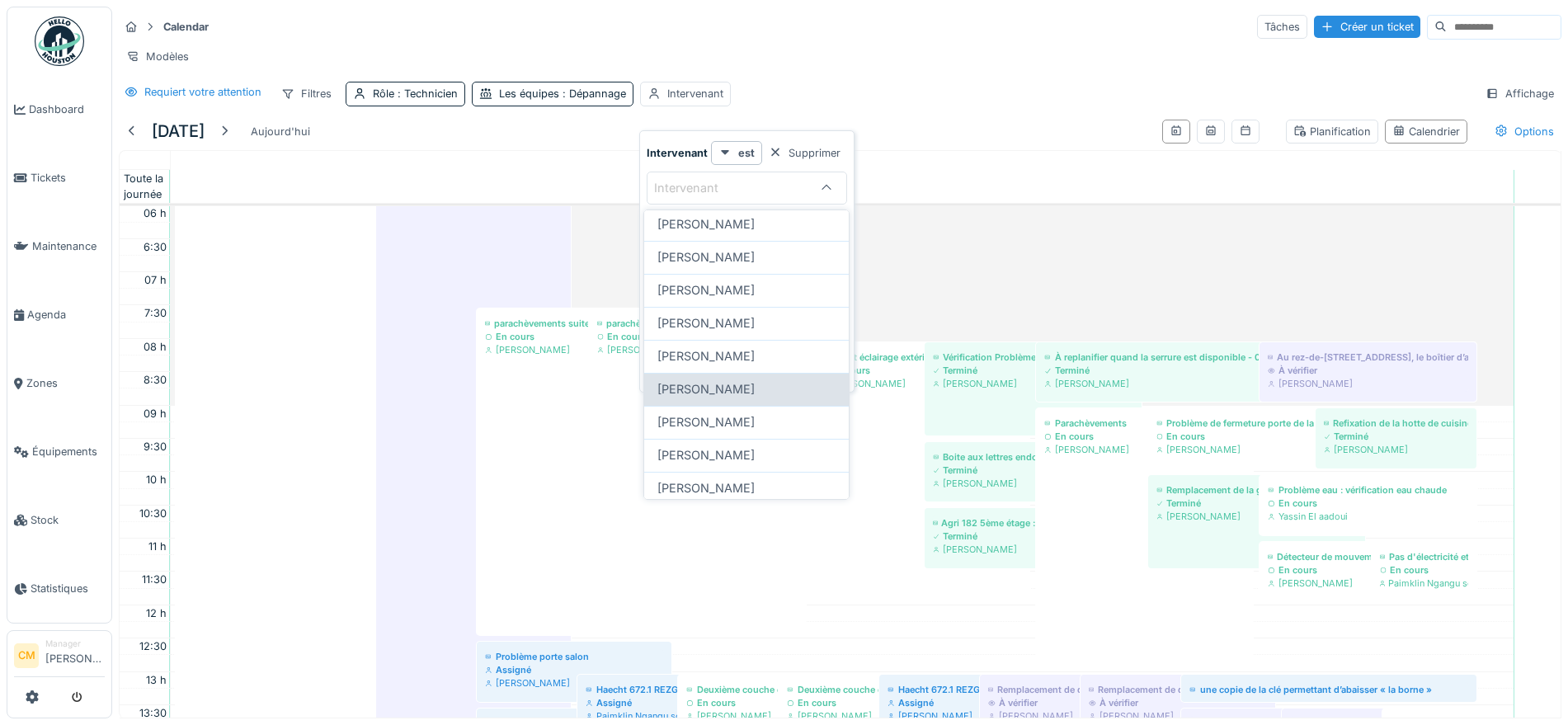
scroll to position [207, 0]
click at [721, 429] on span "[PERSON_NAME]" at bounding box center [705, 420] width 97 height 18
type input "****"
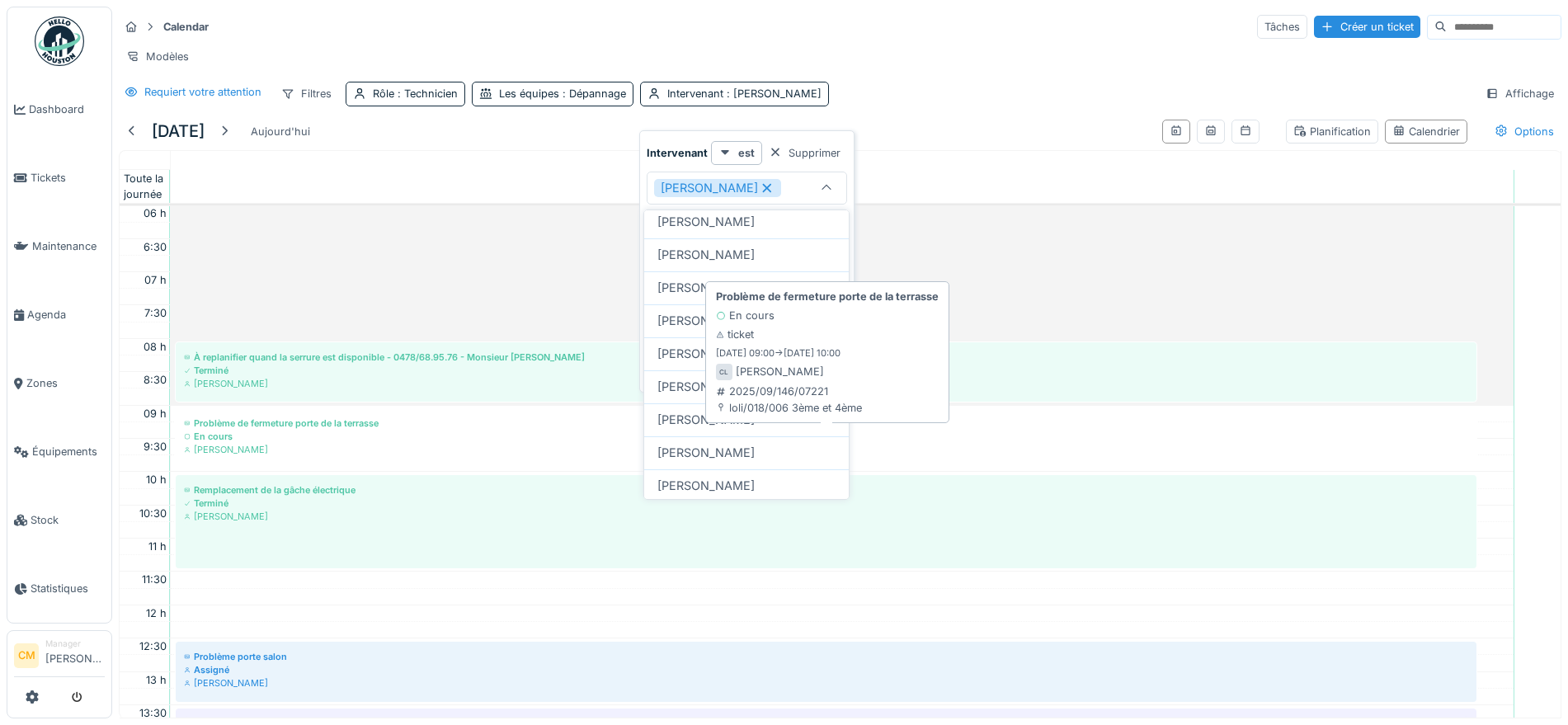
click at [407, 430] on div "Problème de fermeture porte de la terrasse" at bounding box center [826, 423] width 1286 height 13
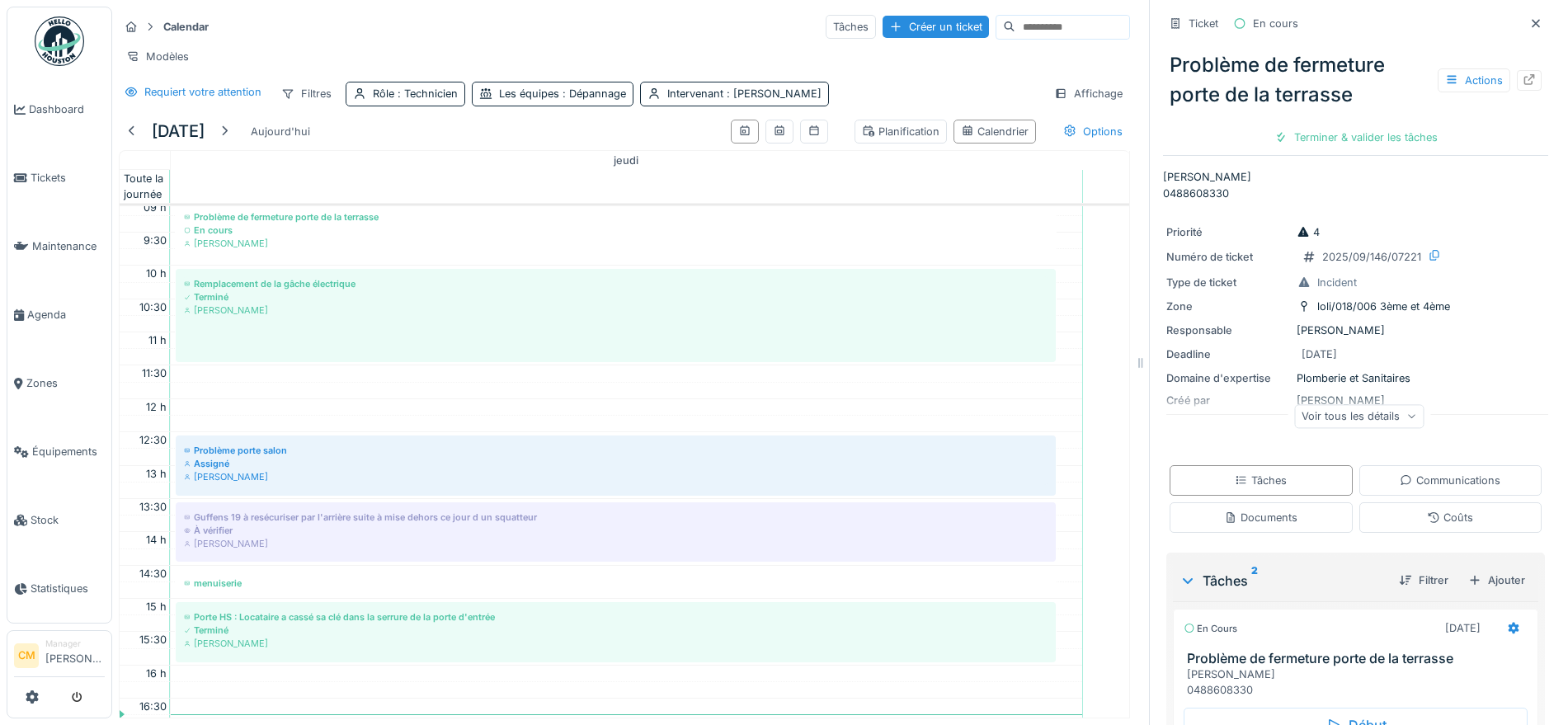
scroll to position [709, 0]
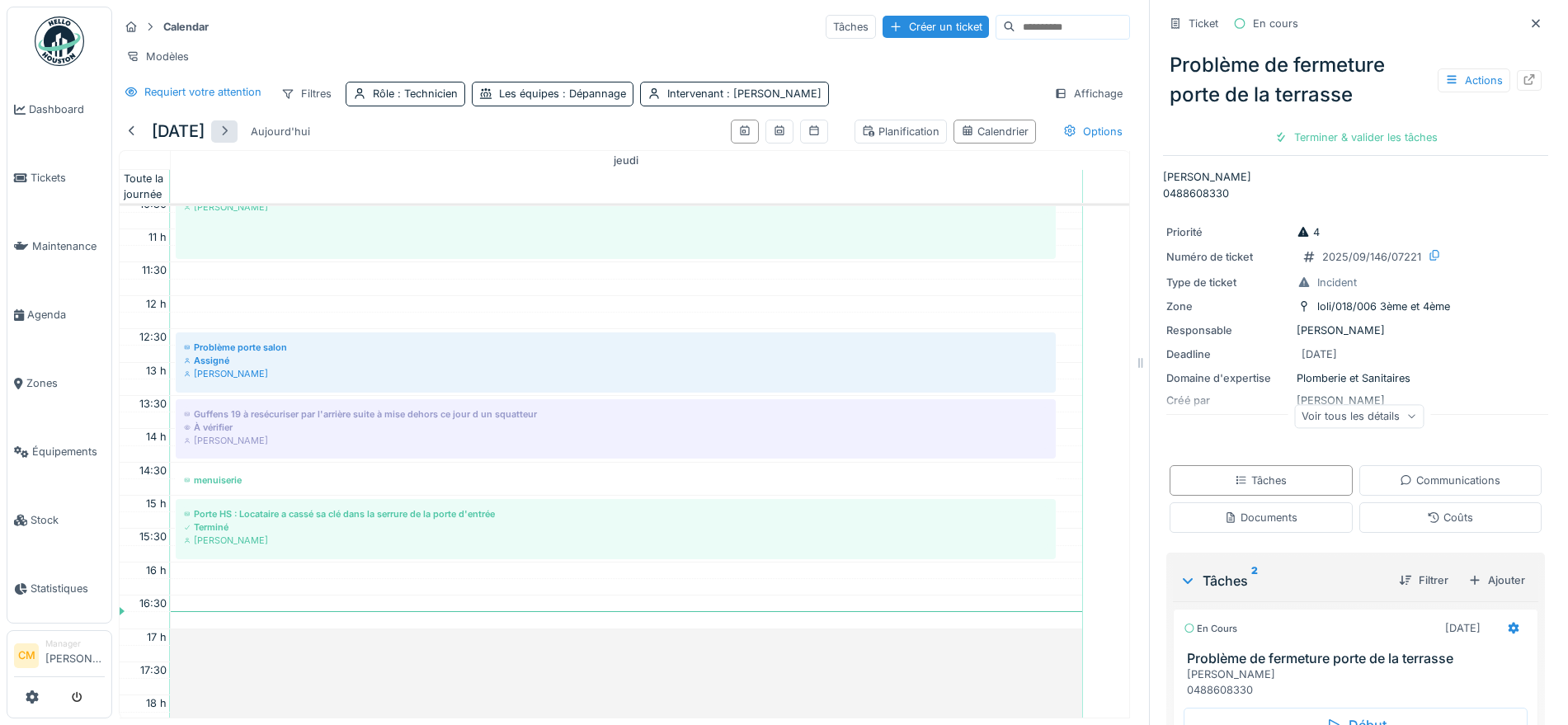
click at [231, 140] on div at bounding box center [223, 132] width 13 height 16
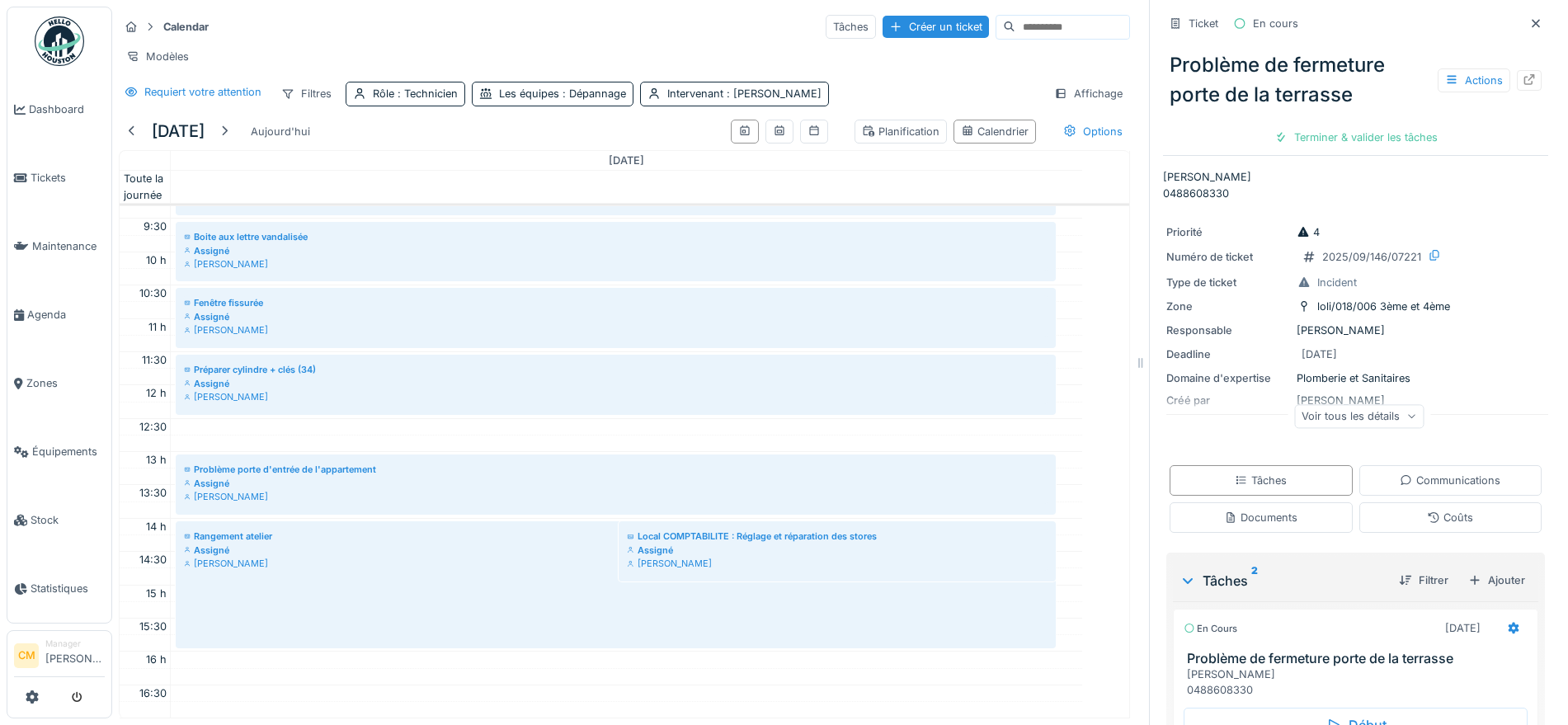
scroll to position [606, 0]
